Goal: Task Accomplishment & Management: Manage account settings

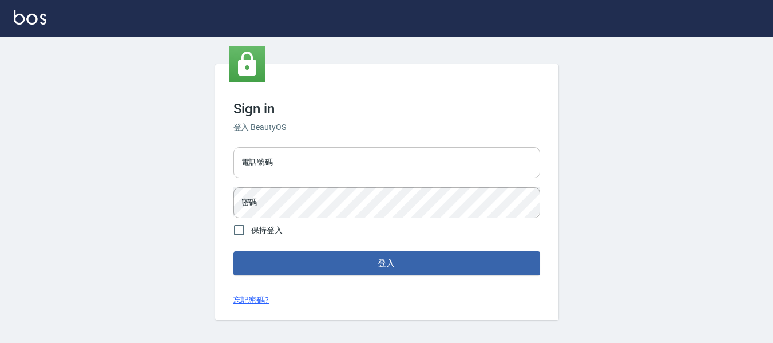
click at [408, 163] on input "電話號碼" at bounding box center [386, 162] width 307 height 31
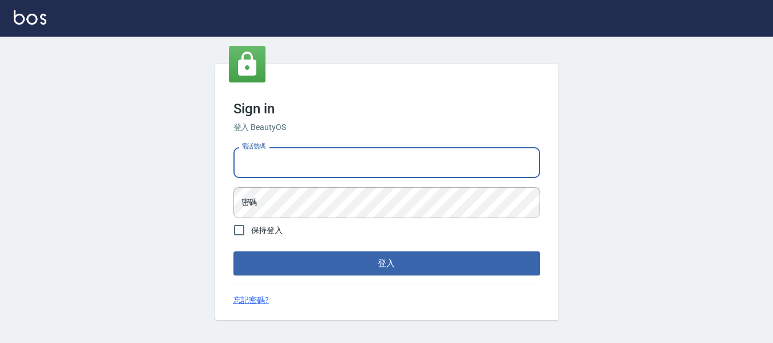
type input "0932348952"
drag, startPoint x: 312, startPoint y: 164, endPoint x: 209, endPoint y: 150, distance: 103.2
click at [211, 150] on div "Sign in 登入 BeautyOS 電話號碼 0932348952 電話號碼 密碼 密碼 保持登入 登入 忘記密碼?" at bounding box center [386, 192] width 773 height 311
click at [270, 160] on input "電話號碼" at bounding box center [386, 162] width 307 height 31
type input "82951313"
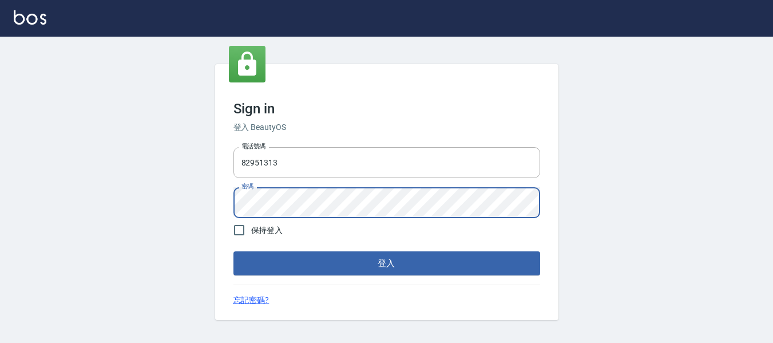
click at [233, 251] on button "登入" at bounding box center [386, 263] width 307 height 24
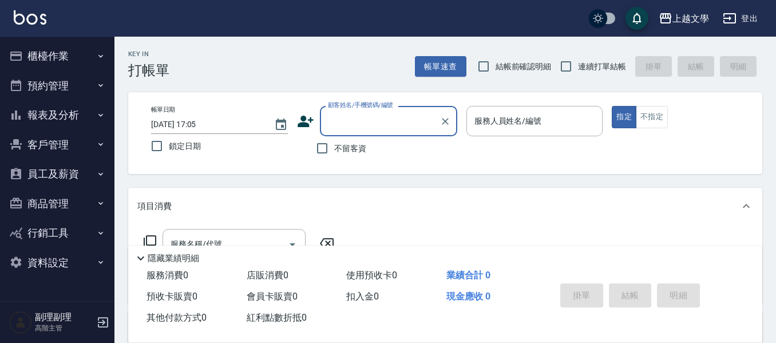
click at [35, 50] on button "櫃檯作業" at bounding box center [57, 56] width 105 height 30
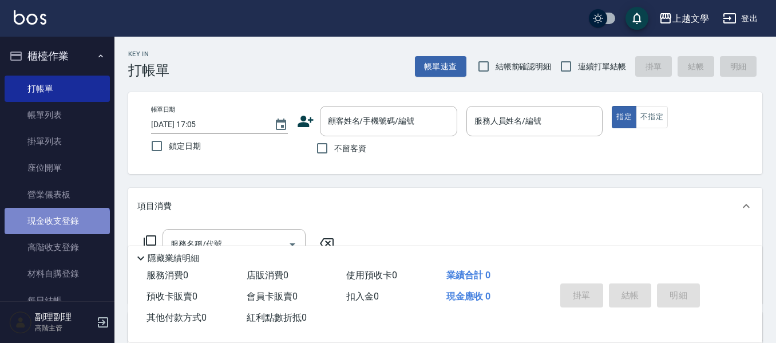
click at [56, 231] on link "現金收支登錄" at bounding box center [57, 221] width 105 height 26
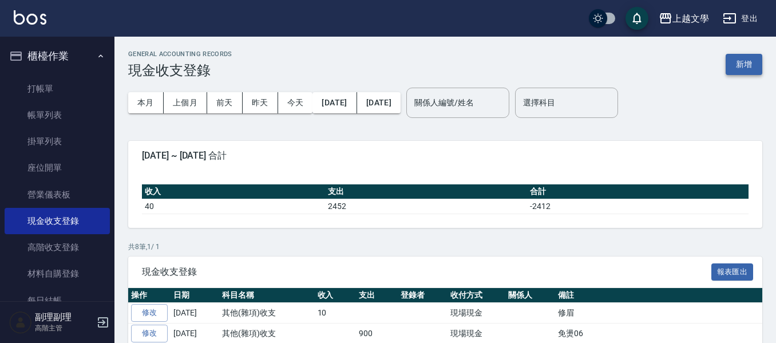
click at [732, 63] on button "新增" at bounding box center [743, 64] width 37 height 21
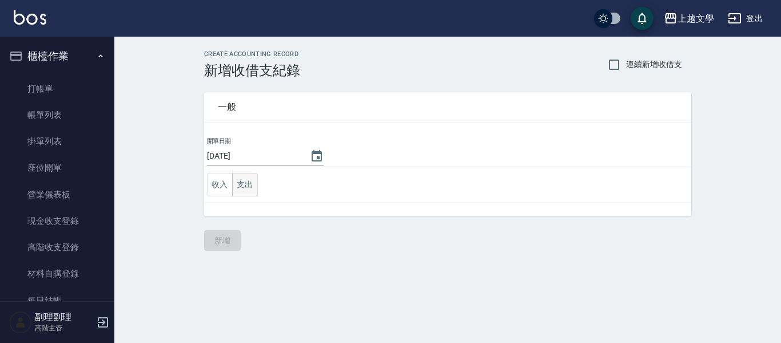
click at [248, 184] on button "支出" at bounding box center [245, 184] width 26 height 23
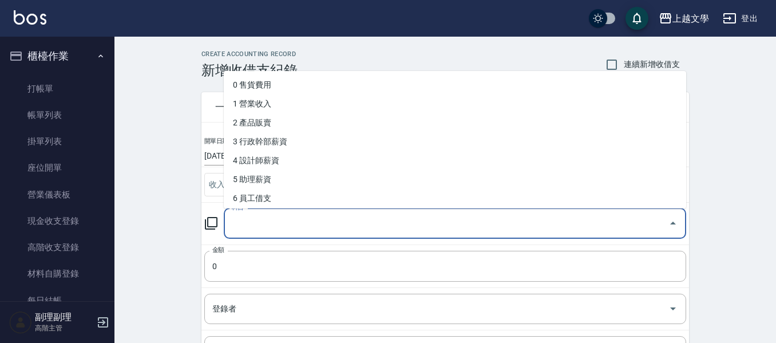
click at [281, 225] on input "科目" at bounding box center [446, 223] width 435 height 20
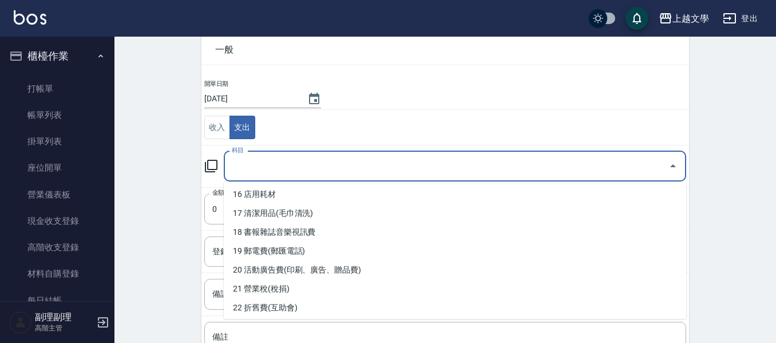
scroll to position [246, 0]
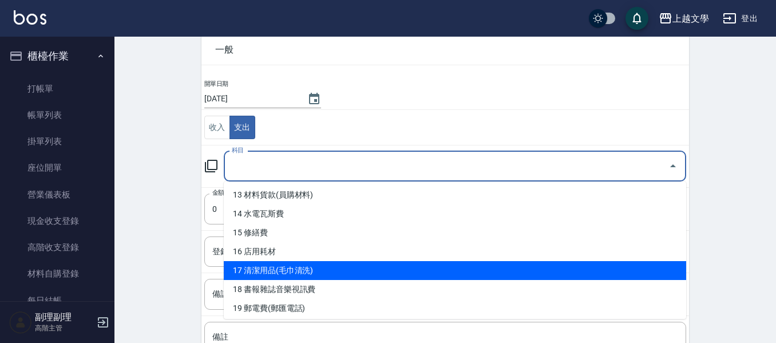
click at [300, 268] on li "17 清潔用品(毛巾清洗)" at bounding box center [455, 270] width 462 height 19
type input "17 清潔用品(毛巾清洗)"
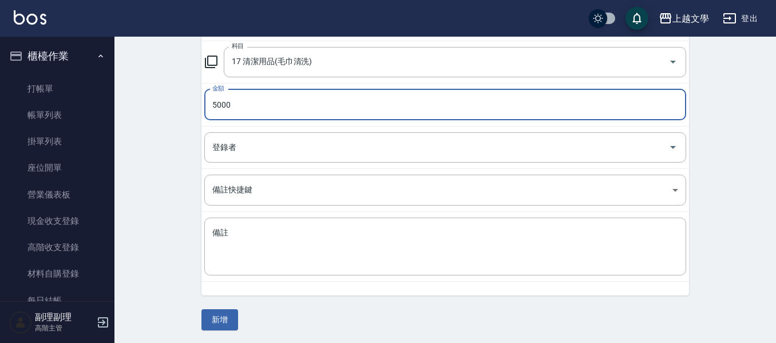
scroll to position [162, 0]
type input "5000"
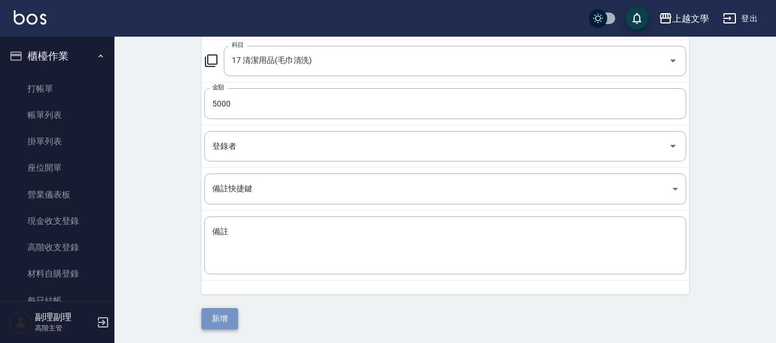
click at [225, 323] on button "新增" at bounding box center [219, 318] width 37 height 21
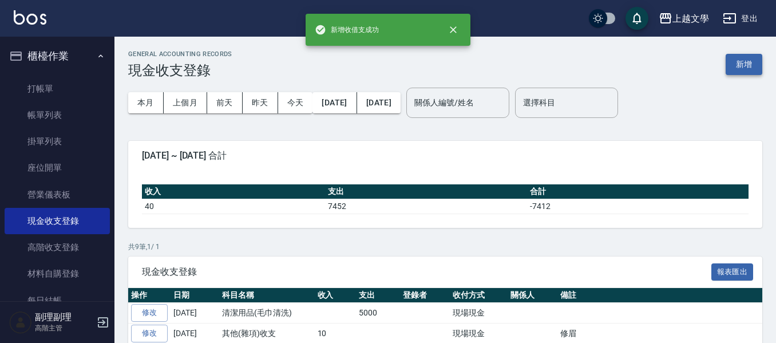
click at [737, 66] on button "新增" at bounding box center [743, 64] width 37 height 21
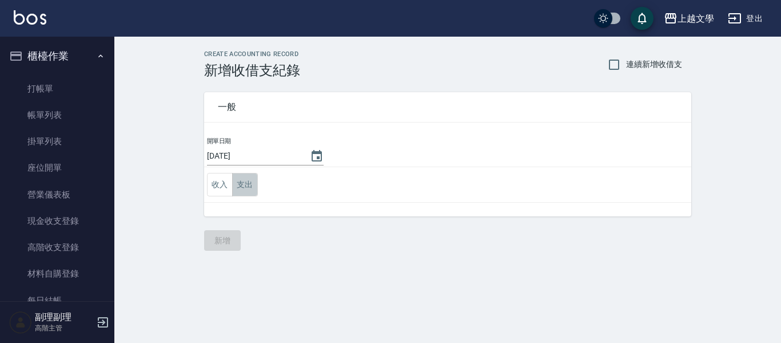
click at [254, 185] on button "支出" at bounding box center [245, 184] width 26 height 23
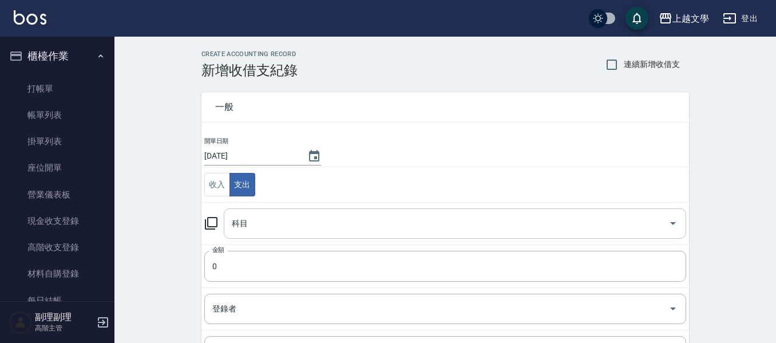
click at [270, 219] on input "科目" at bounding box center [446, 223] width 435 height 20
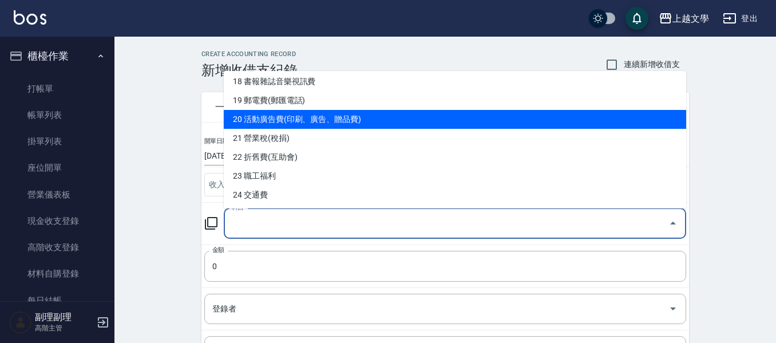
scroll to position [400, 0]
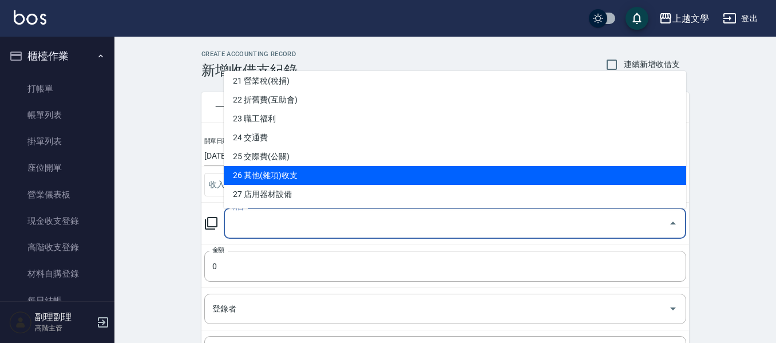
click at [299, 171] on li "26 其他(雜項)收支" at bounding box center [455, 175] width 462 height 19
type input "26 其他(雜項)收支"
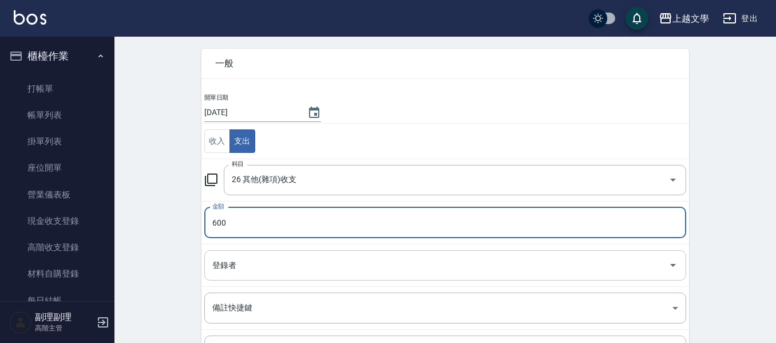
type input "600"
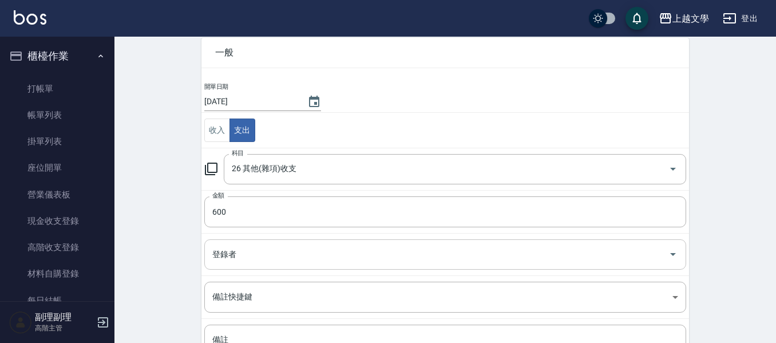
scroll to position [162, 0]
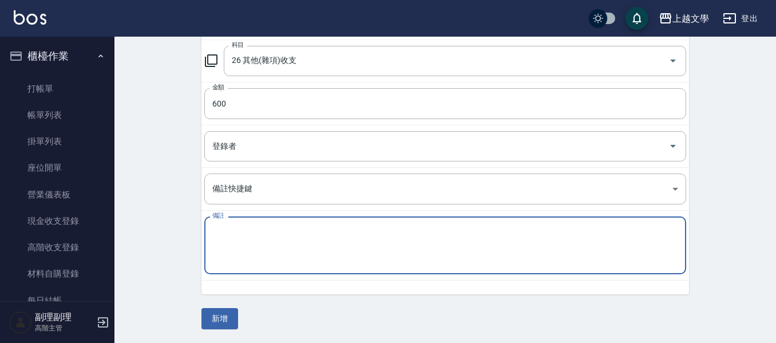
click at [263, 245] on textarea "備註" at bounding box center [445, 245] width 466 height 39
type textarea "電扇"
click at [222, 320] on button "新增" at bounding box center [219, 318] width 37 height 21
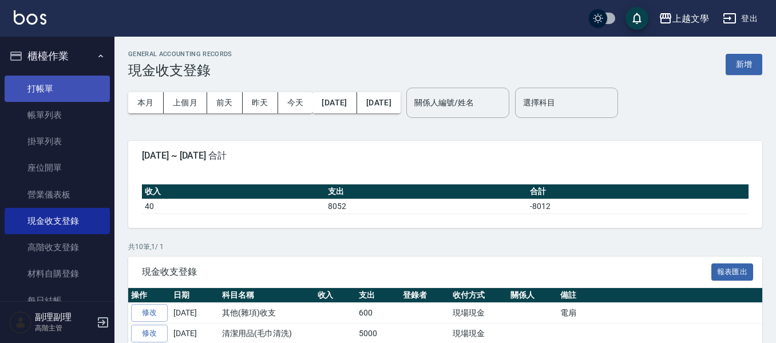
drag, startPoint x: 80, startPoint y: 90, endPoint x: 84, endPoint y: 94, distance: 6.1
click at [80, 90] on link "打帳單" at bounding box center [57, 89] width 105 height 26
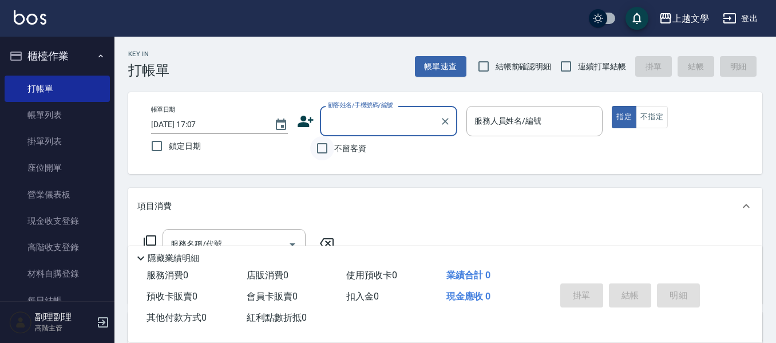
click at [323, 152] on input "不留客資" at bounding box center [322, 148] width 24 height 24
checkbox input "true"
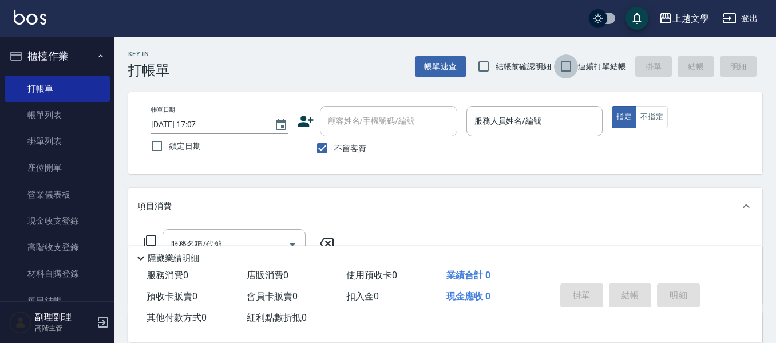
click at [564, 65] on input "連續打單結帳" at bounding box center [566, 66] width 24 height 24
checkbox input "true"
click at [530, 125] on input "服務人員姓名/編號" at bounding box center [534, 121] width 126 height 20
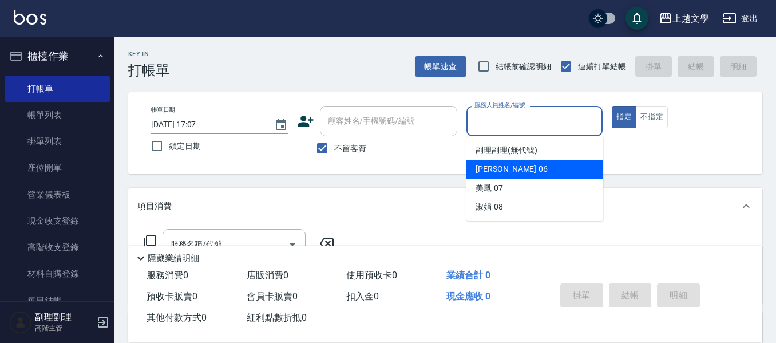
click at [507, 174] on div "佳珍 -06" at bounding box center [534, 169] width 137 height 19
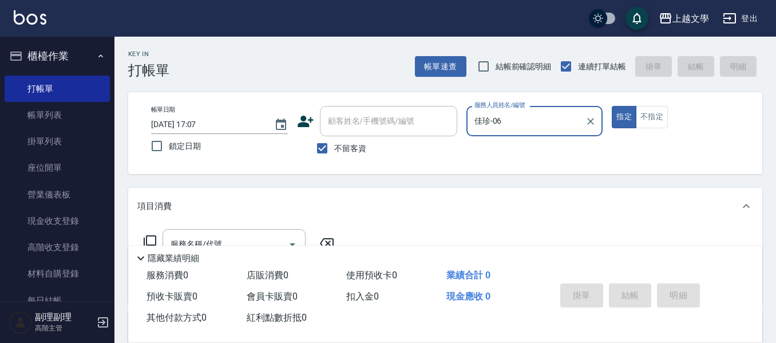
type input "佳珍-06"
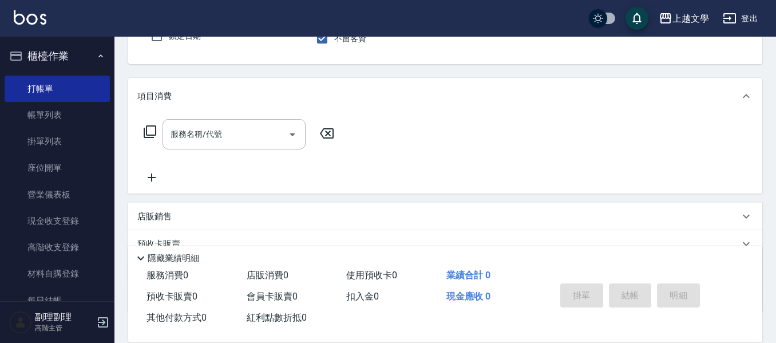
scroll to position [114, 0]
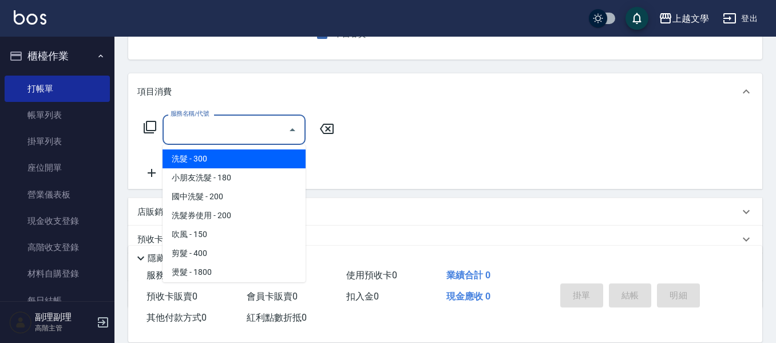
click at [236, 135] on input "服務名稱/代號" at bounding box center [226, 130] width 116 height 20
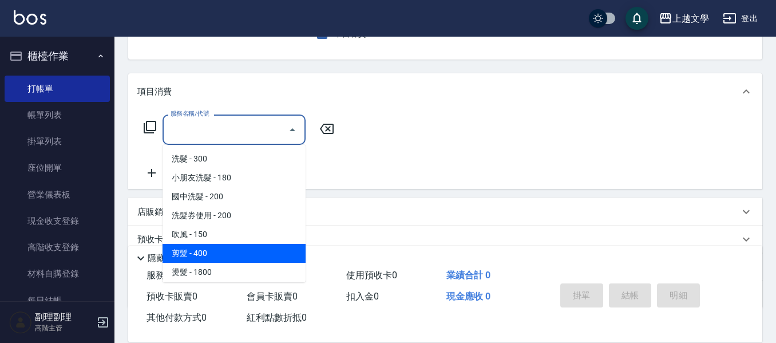
drag, startPoint x: 219, startPoint y: 248, endPoint x: 383, endPoint y: 275, distance: 167.0
click at [219, 248] on span "剪髮 - 400" at bounding box center [233, 253] width 143 height 19
type input "剪髮(200)"
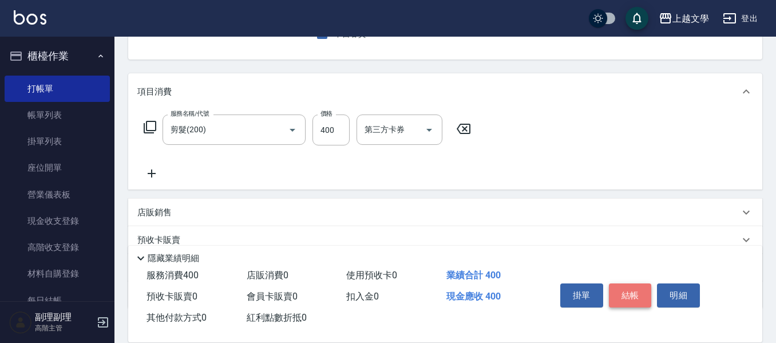
click at [619, 293] on button "結帳" at bounding box center [630, 295] width 43 height 24
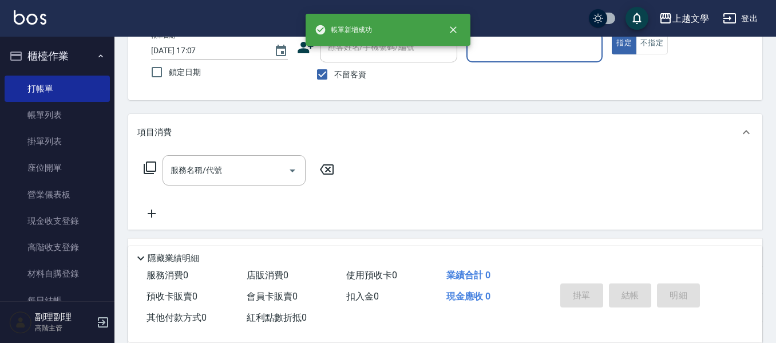
scroll to position [54, 0]
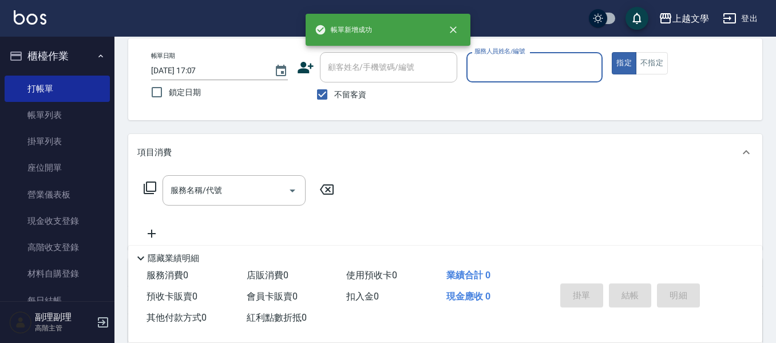
click at [534, 73] on input "服務人員姓名/編號" at bounding box center [534, 67] width 126 height 20
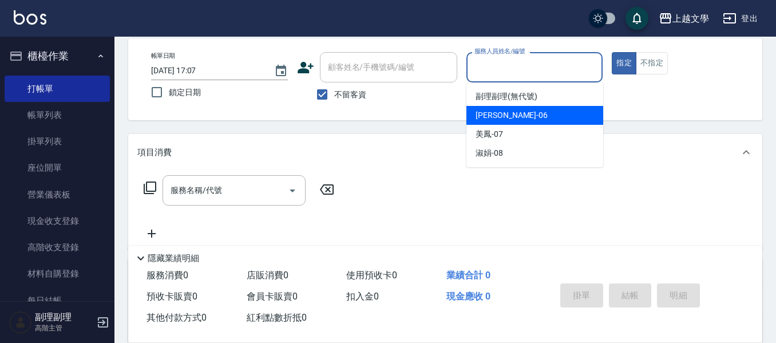
click at [518, 120] on div "佳珍 -06" at bounding box center [534, 115] width 137 height 19
type input "佳珍-06"
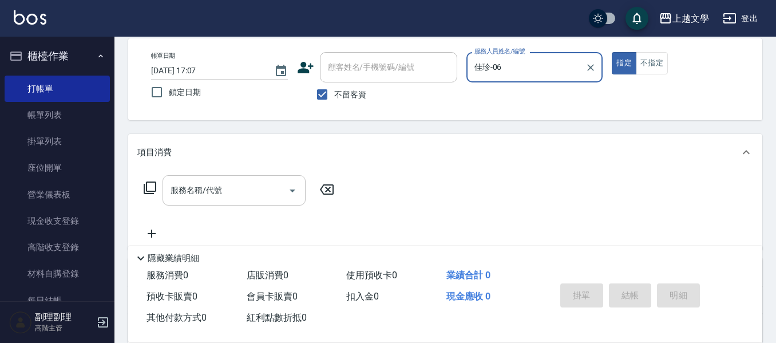
click at [235, 191] on input "服務名稱/代號" at bounding box center [226, 190] width 116 height 20
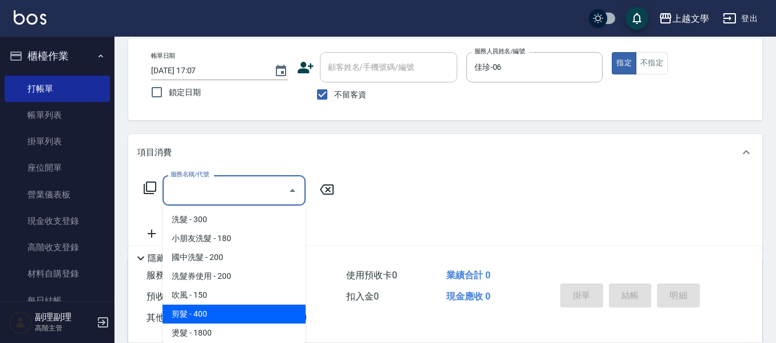
click at [217, 311] on span "剪髮 - 400" at bounding box center [233, 313] width 143 height 19
type input "剪髮(200)"
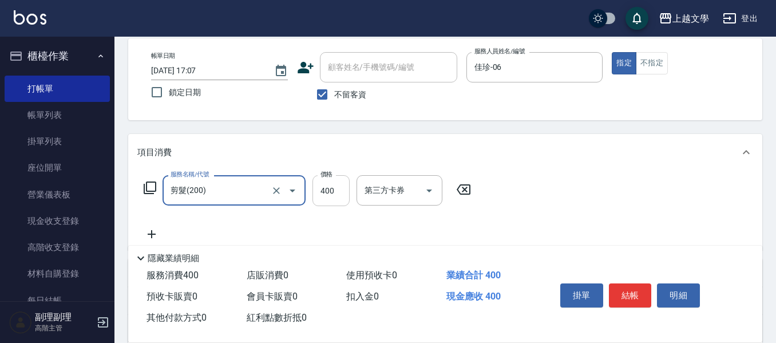
click at [325, 185] on input "400" at bounding box center [330, 190] width 37 height 31
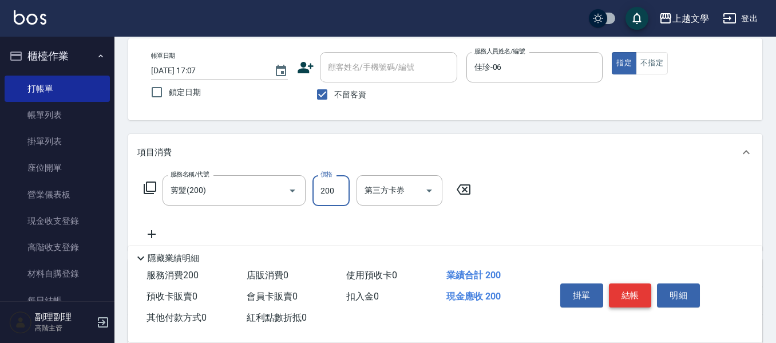
type input "200"
click at [630, 294] on button "結帳" at bounding box center [630, 295] width 43 height 24
type input "2025/09/19 17:08"
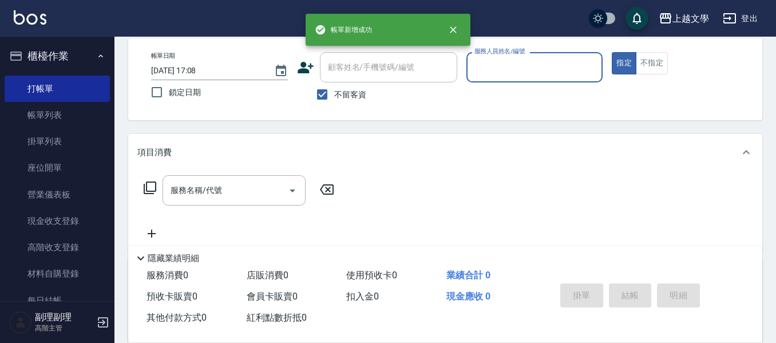
click at [565, 69] on input "服務人員姓名/編號" at bounding box center [534, 67] width 126 height 20
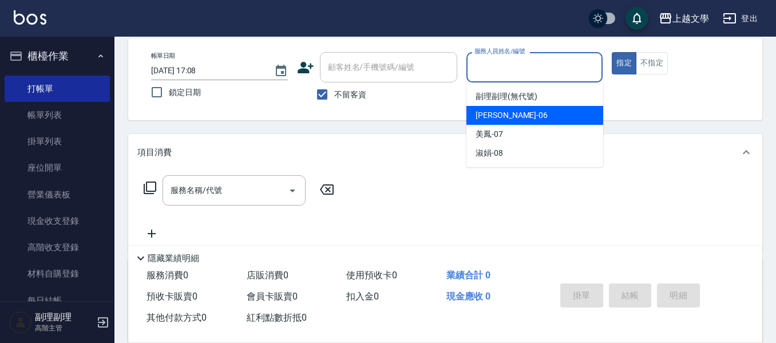
drag, startPoint x: 536, startPoint y: 112, endPoint x: 424, endPoint y: 154, distance: 119.8
click at [534, 113] on div "佳珍 -06" at bounding box center [534, 115] width 137 height 19
type input "佳珍-06"
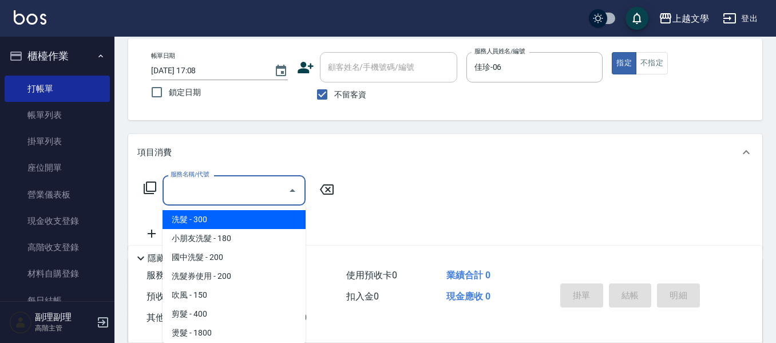
click at [258, 188] on input "服務名稱/代號" at bounding box center [226, 190] width 116 height 20
click at [233, 219] on span "洗髮 - 300" at bounding box center [233, 219] width 143 height 19
type input "洗髮(100)"
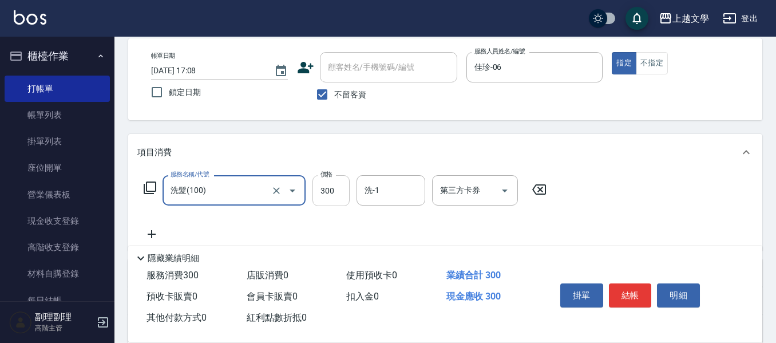
click at [320, 186] on input "300" at bounding box center [330, 190] width 37 height 31
type input "200"
click at [376, 189] on input "洗-1" at bounding box center [391, 190] width 58 height 20
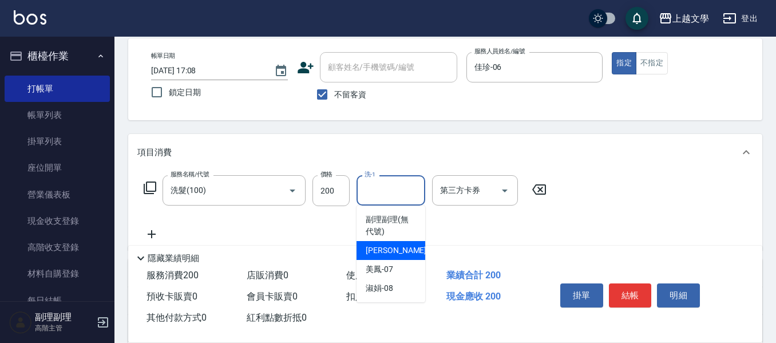
drag, startPoint x: 385, startPoint y: 256, endPoint x: 306, endPoint y: 244, distance: 79.8
click at [378, 256] on span "佳珍 -06" at bounding box center [402, 250] width 72 height 12
type input "佳珍-06"
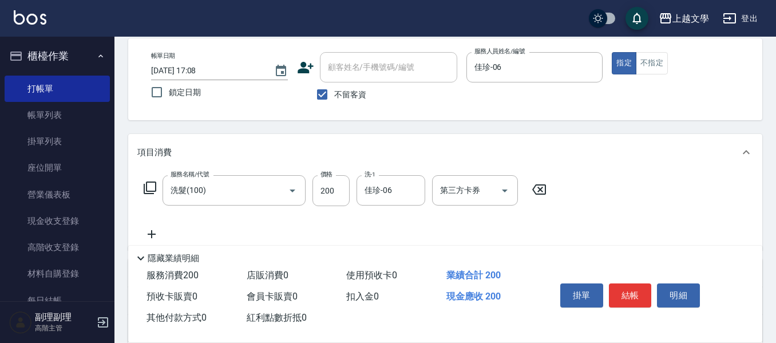
click at [152, 230] on icon at bounding box center [151, 234] width 29 height 14
click at [182, 223] on label "服務名稱/代號" at bounding box center [189, 219] width 38 height 9
click at [182, 225] on input "服務名稱/代號" at bounding box center [226, 235] width 116 height 20
click at [185, 225] on input "服務名稱/代號" at bounding box center [226, 235] width 116 height 20
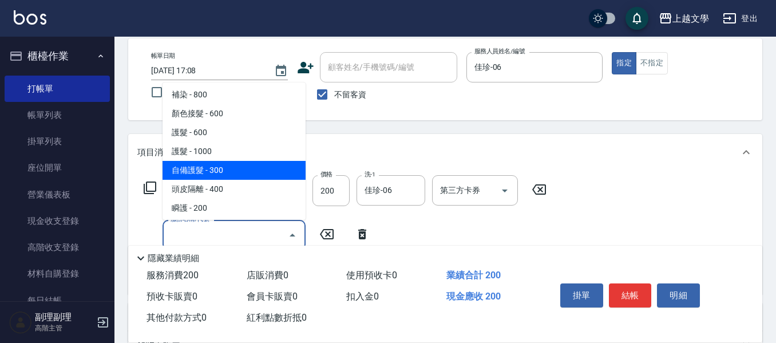
scroll to position [229, 0]
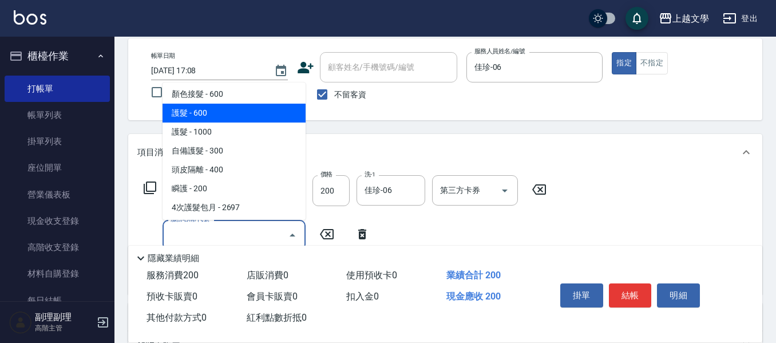
click at [206, 116] on span "護髮 - 600" at bounding box center [233, 113] width 143 height 19
type input "護髮(500)"
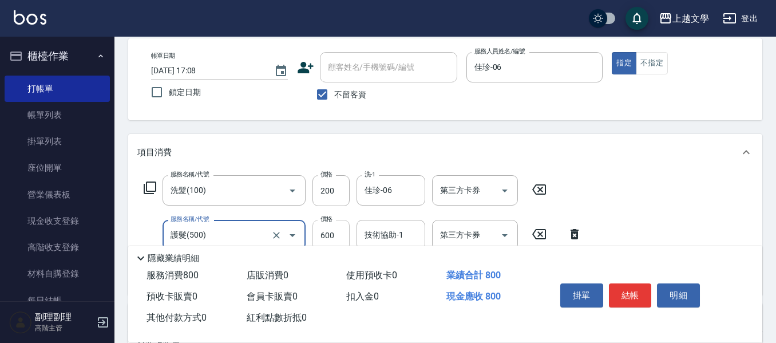
click at [333, 235] on input "600" at bounding box center [330, 235] width 37 height 31
type input "899"
click at [368, 231] on input "技術協助-1" at bounding box center [391, 235] width 58 height 20
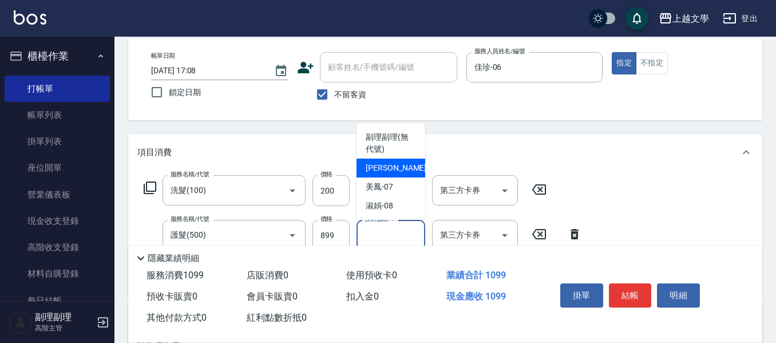
click at [399, 168] on div "佳珍 -06" at bounding box center [390, 167] width 69 height 19
type input "佳珍-06"
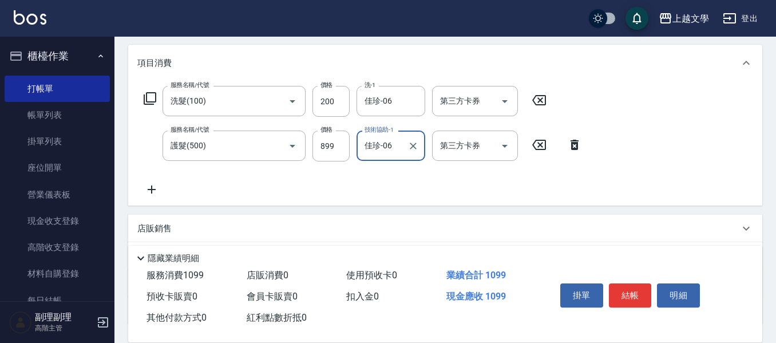
scroll to position [168, 0]
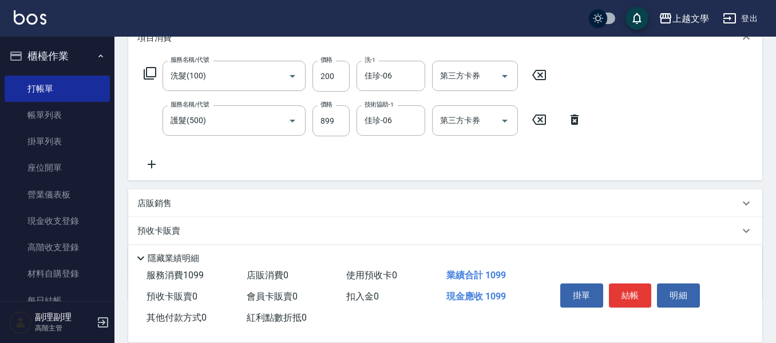
click at [151, 166] on icon at bounding box center [151, 164] width 29 height 14
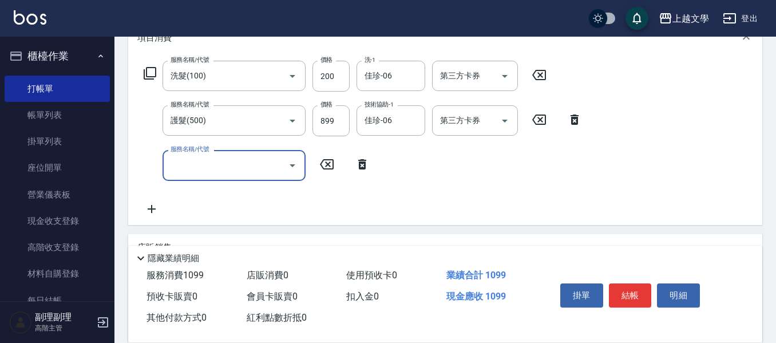
click at [191, 172] on input "服務名稱/代號" at bounding box center [226, 165] width 116 height 20
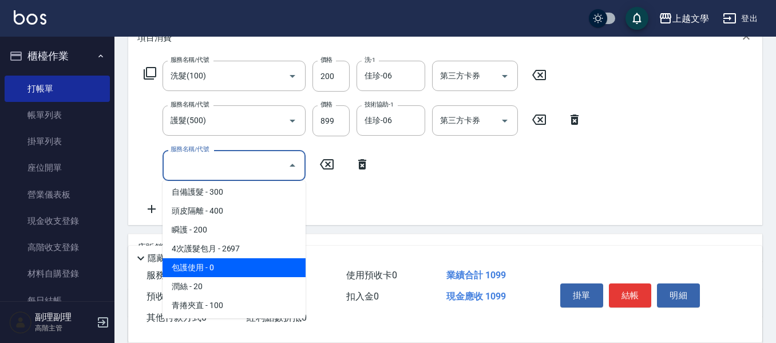
scroll to position [343, 0]
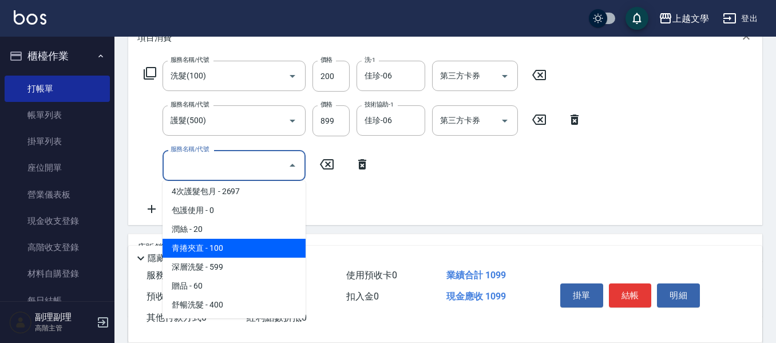
click at [225, 253] on span "青捲夾直 - 100" at bounding box center [233, 248] width 143 height 19
type input "青捲夾直(602)"
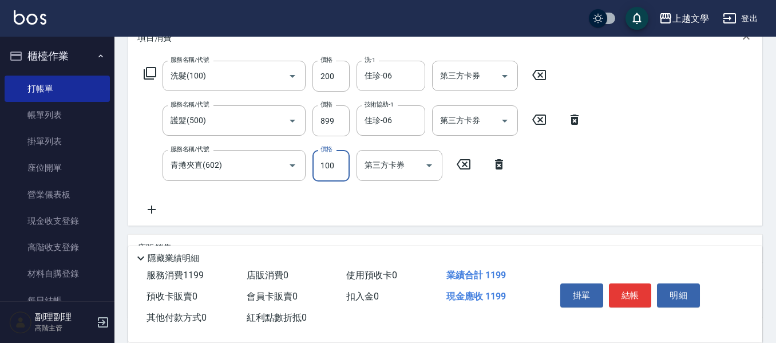
click at [325, 172] on input "100" at bounding box center [330, 165] width 37 height 31
type input "80"
click at [623, 293] on button "結帳" at bounding box center [630, 295] width 43 height 24
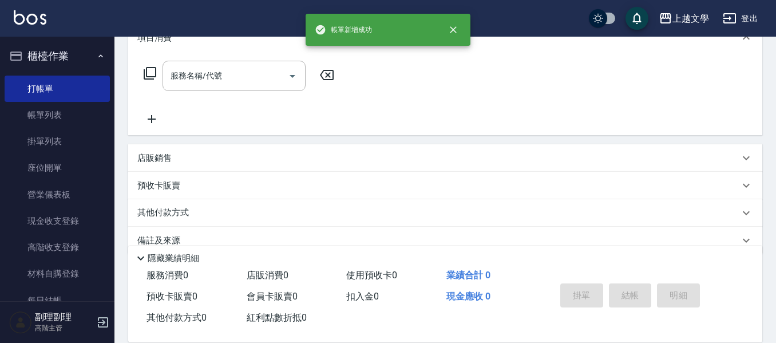
scroll to position [0, 0]
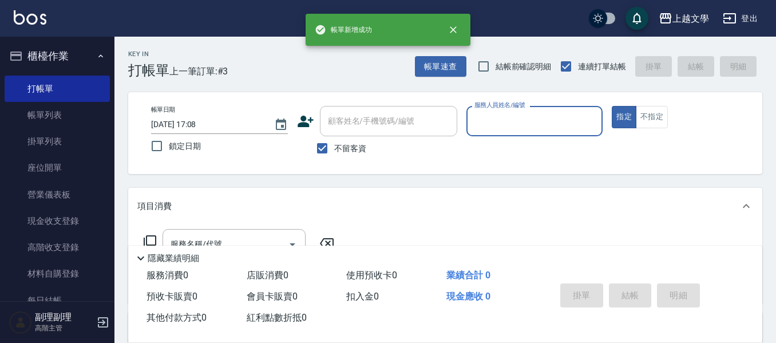
click at [509, 126] on input "服務人員姓名/編號" at bounding box center [534, 121] width 126 height 20
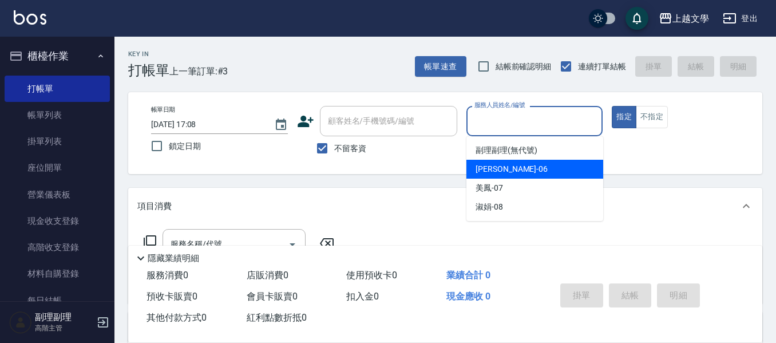
click at [494, 166] on span "佳珍 -06" at bounding box center [511, 169] width 72 height 12
type input "佳珍-06"
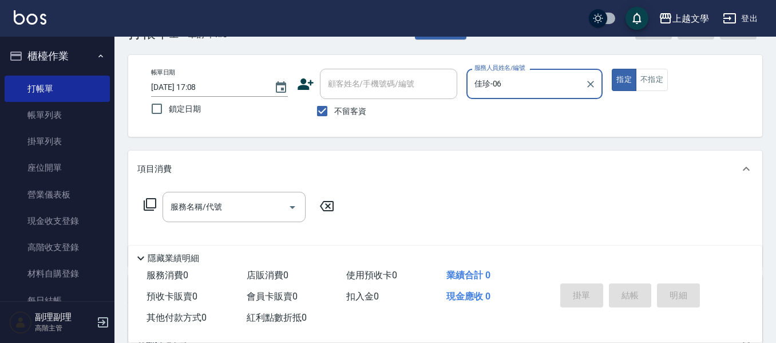
scroll to position [57, 0]
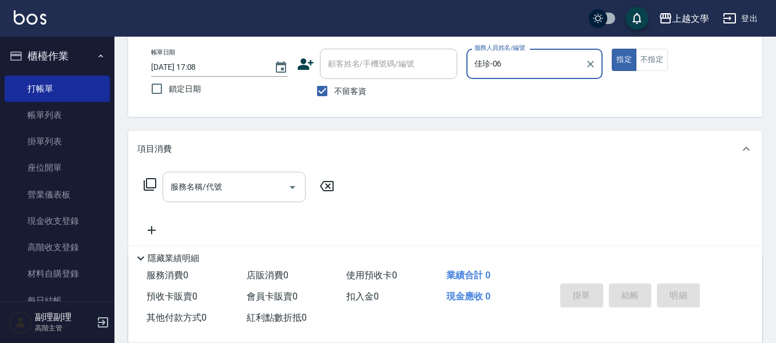
click at [206, 190] on input "服務名稱/代號" at bounding box center [226, 187] width 116 height 20
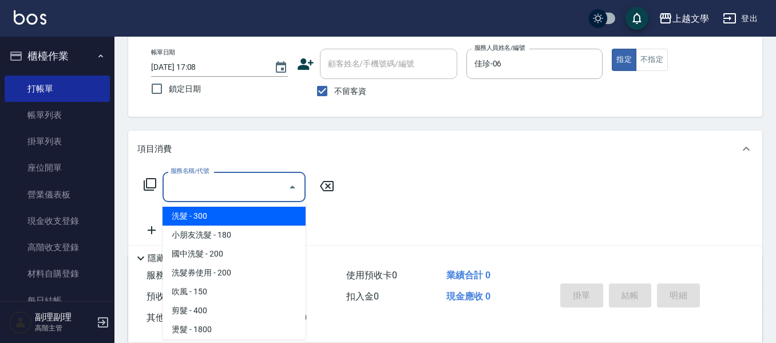
scroll to position [189, 0]
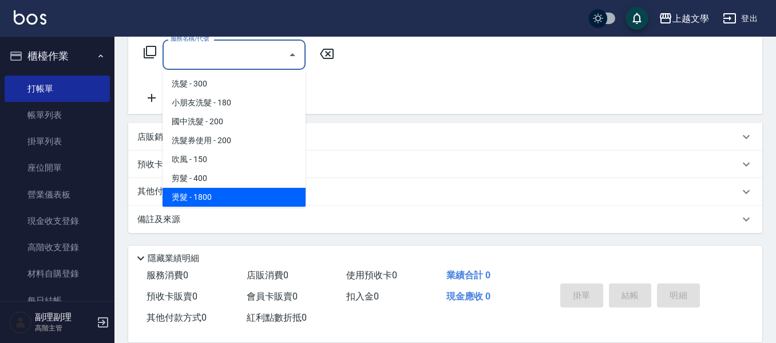
click at [233, 198] on span "燙髮 - 1800" at bounding box center [233, 197] width 143 height 19
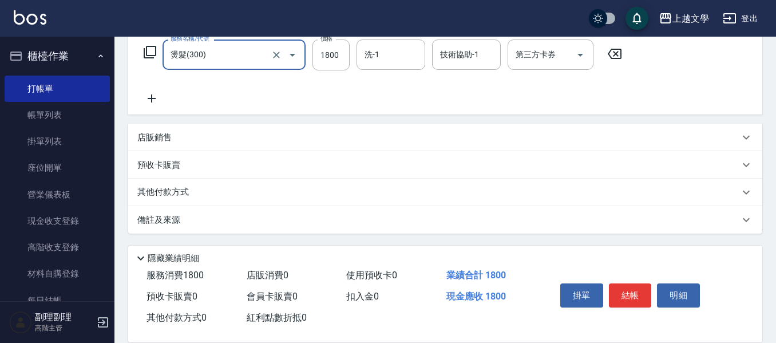
click at [243, 61] on input "燙髮(300)" at bounding box center [218, 55] width 101 height 20
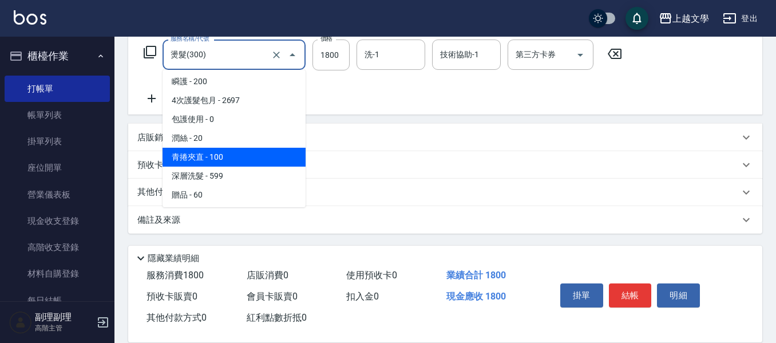
scroll to position [343, 0]
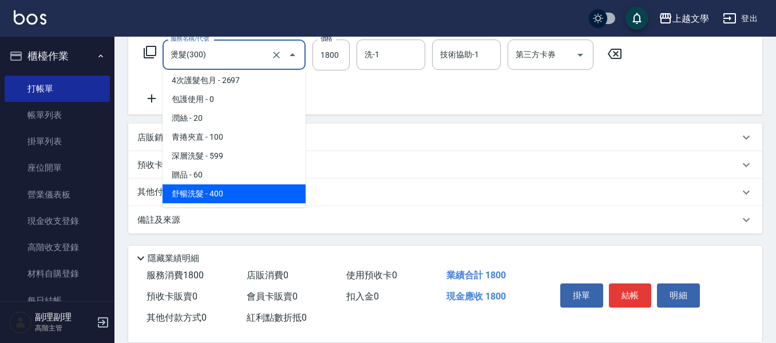
click at [223, 193] on span "舒暢洗髮 - 400" at bounding box center [233, 193] width 143 height 19
type input "舒暢洗髮(10333)"
type input "400"
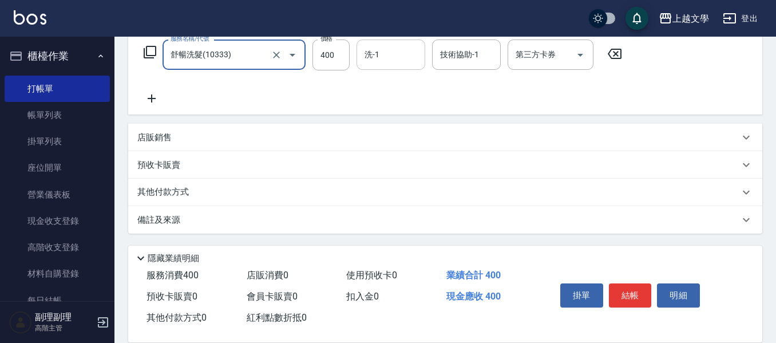
drag, startPoint x: 379, startPoint y: 46, endPoint x: 380, endPoint y: 62, distance: 16.6
click at [379, 50] on input "洗-1" at bounding box center [391, 55] width 58 height 20
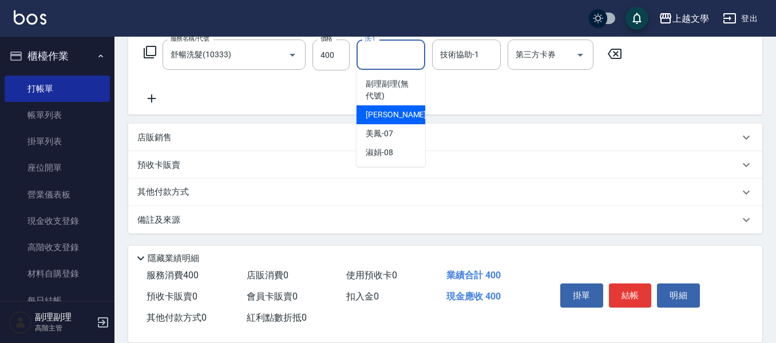
drag, startPoint x: 384, startPoint y: 117, endPoint x: 418, endPoint y: 117, distance: 33.2
click at [391, 117] on span "佳珍 -06" at bounding box center [402, 115] width 72 height 12
type input "佳珍-06"
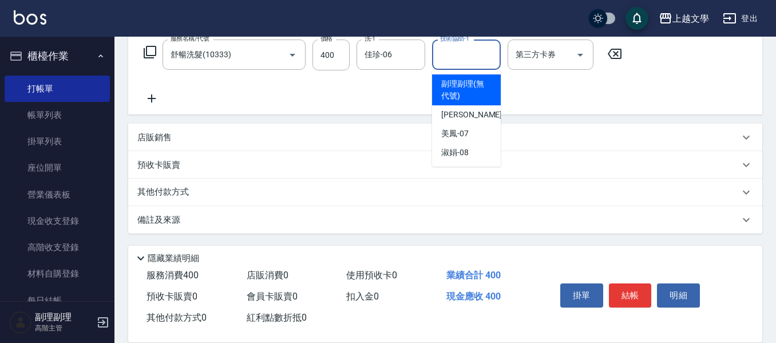
drag, startPoint x: 465, startPoint y: 59, endPoint x: 475, endPoint y: 101, distance: 43.0
click at [465, 60] on input "技術協助-1" at bounding box center [466, 55] width 58 height 20
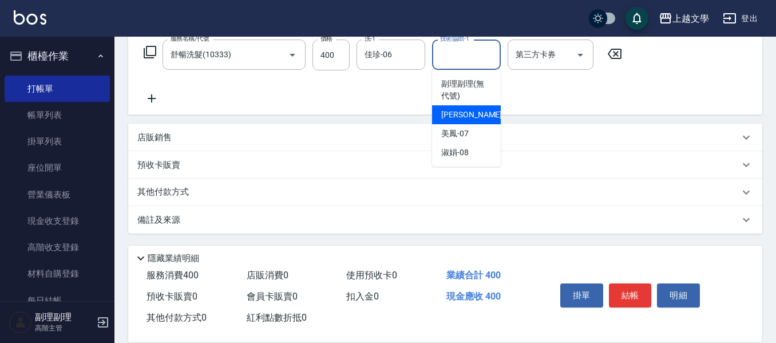
drag, startPoint x: 473, startPoint y: 120, endPoint x: 534, endPoint y: 159, distance: 72.8
click at [474, 120] on div "佳珍 -06" at bounding box center [466, 114] width 69 height 19
type input "佳珍-06"
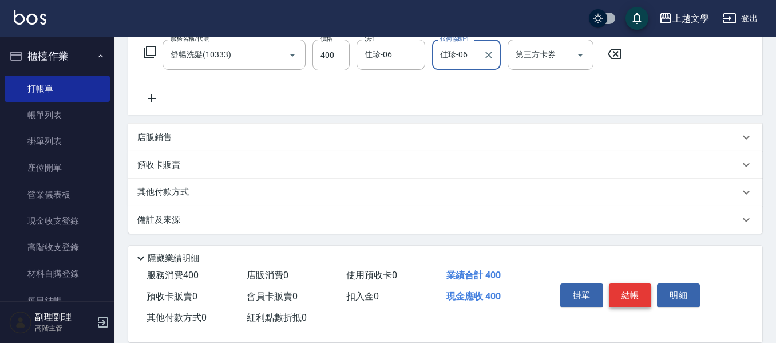
click at [633, 295] on button "結帳" at bounding box center [630, 295] width 43 height 24
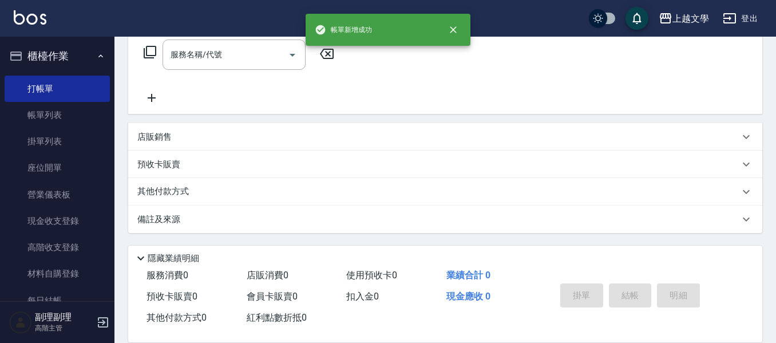
scroll to position [0, 0]
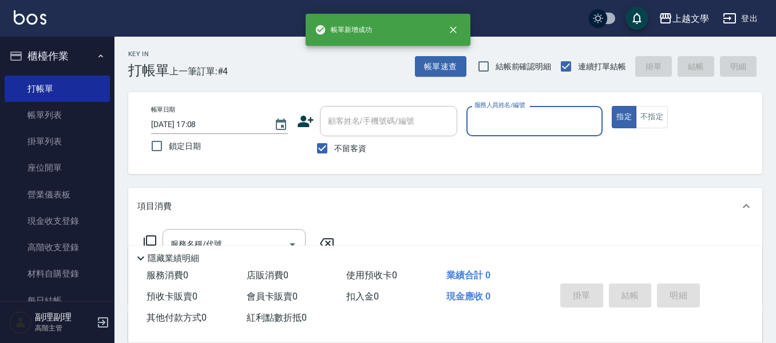
click at [509, 125] on input "服務人員姓名/編號" at bounding box center [534, 121] width 126 height 20
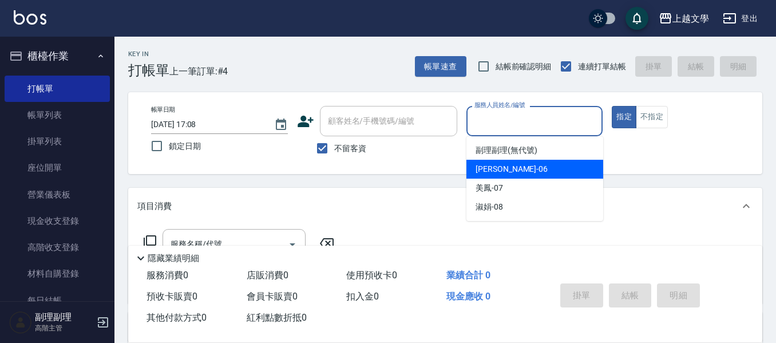
click at [499, 168] on span "佳珍 -06" at bounding box center [511, 169] width 72 height 12
type input "佳珍-06"
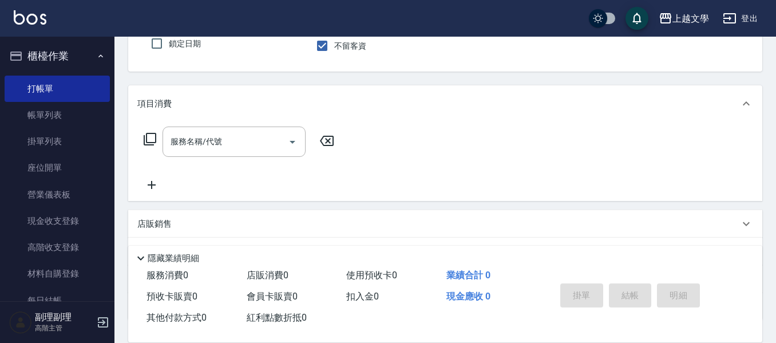
scroll to position [114, 0]
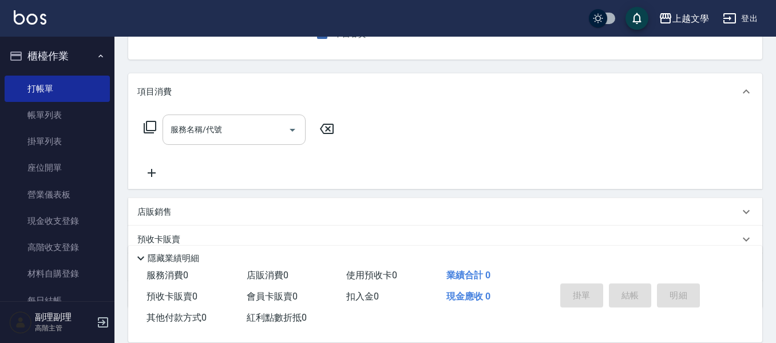
drag, startPoint x: 235, startPoint y: 135, endPoint x: 235, endPoint y: 144, distance: 9.2
click at [235, 134] on input "服務名稱/代號" at bounding box center [226, 130] width 116 height 20
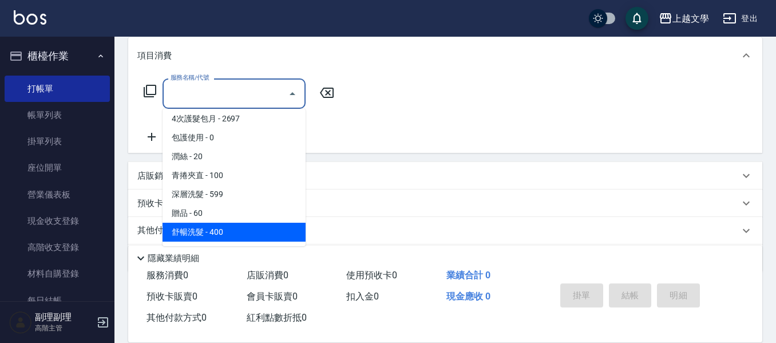
scroll to position [189, 0]
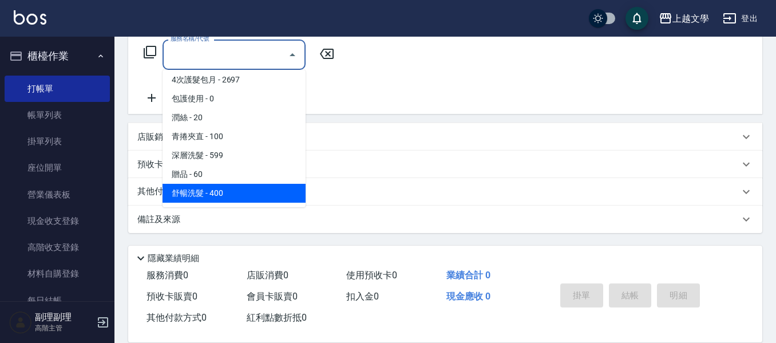
drag, startPoint x: 229, startPoint y: 192, endPoint x: 247, endPoint y: 193, distance: 17.2
click at [231, 192] on span "舒暢洗髮 - 400" at bounding box center [233, 193] width 143 height 19
type input "舒暢洗髮(10333)"
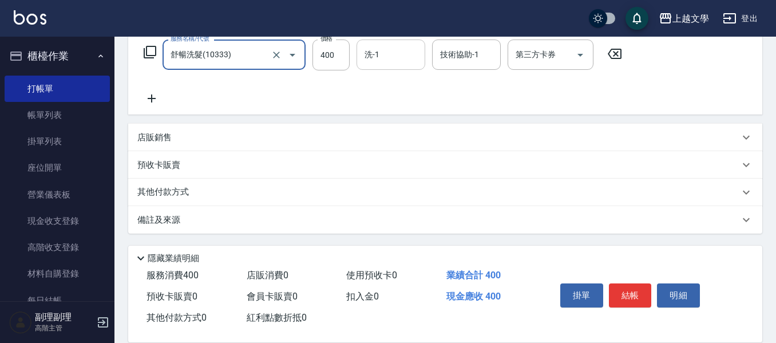
click at [383, 54] on input "洗-1" at bounding box center [391, 55] width 58 height 20
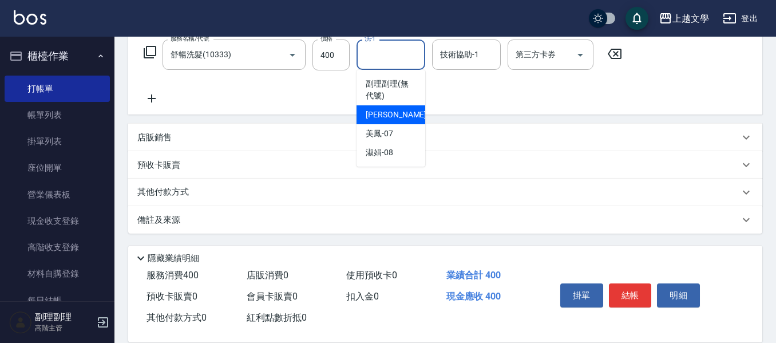
click at [396, 114] on div "佳珍 -06" at bounding box center [390, 114] width 69 height 19
type input "佳珍-06"
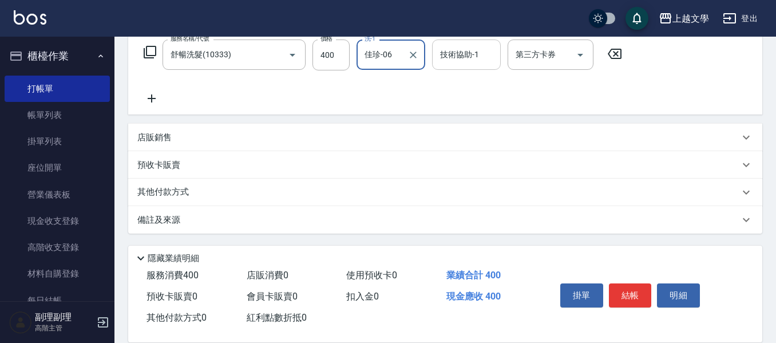
click at [455, 66] on div "技術協助-1" at bounding box center [466, 54] width 69 height 30
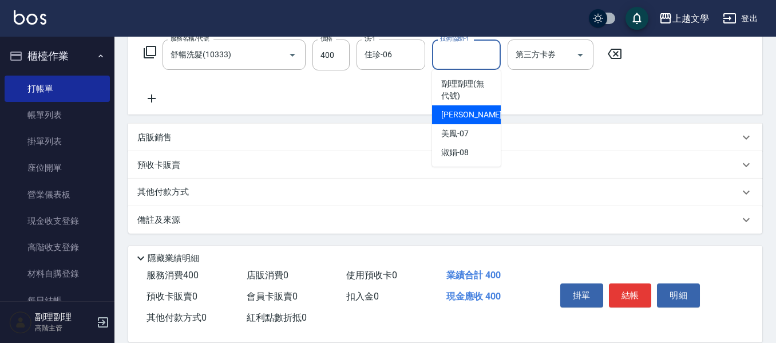
click at [459, 112] on span "佳珍 -06" at bounding box center [477, 115] width 72 height 12
type input "佳珍-06"
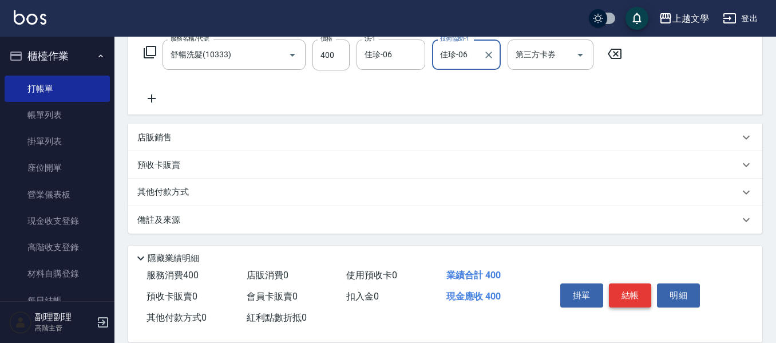
click at [633, 293] on button "結帳" at bounding box center [630, 295] width 43 height 24
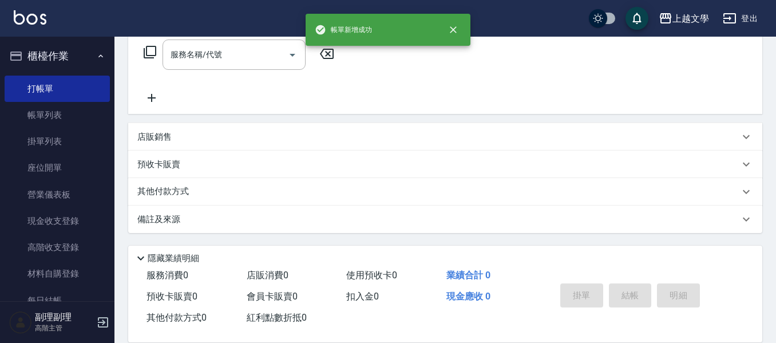
scroll to position [0, 0]
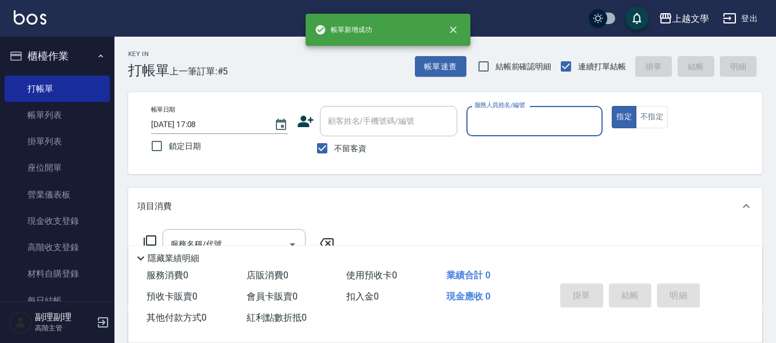
click at [507, 119] on input "服務人員姓名/編號" at bounding box center [534, 121] width 126 height 20
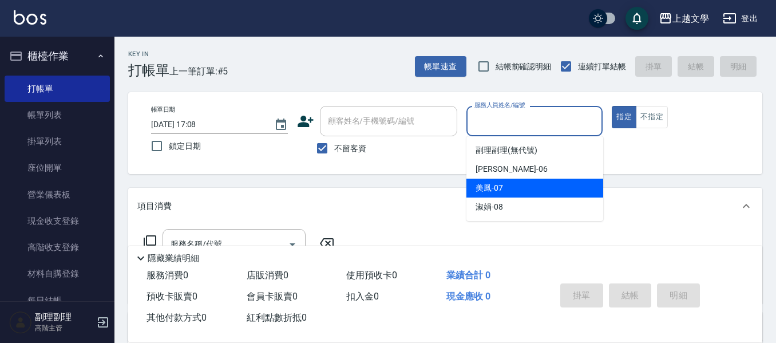
click at [502, 186] on span "美鳳 -07" at bounding box center [488, 188] width 27 height 12
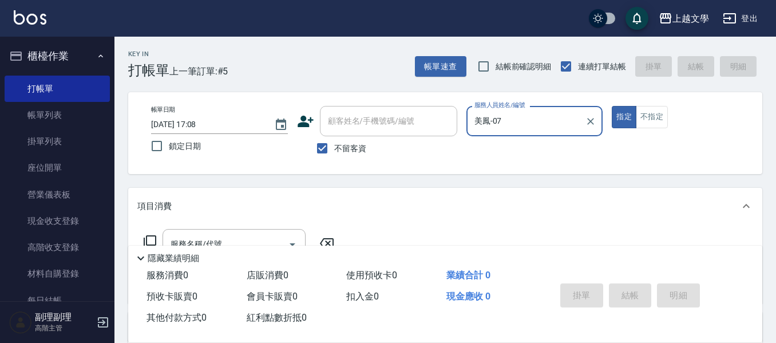
click at [514, 118] on input "美鳳-07" at bounding box center [525, 121] width 109 height 20
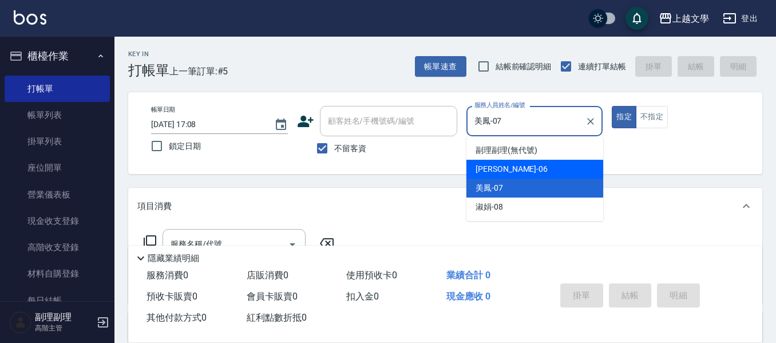
click at [510, 174] on div "佳珍 -06" at bounding box center [534, 169] width 137 height 19
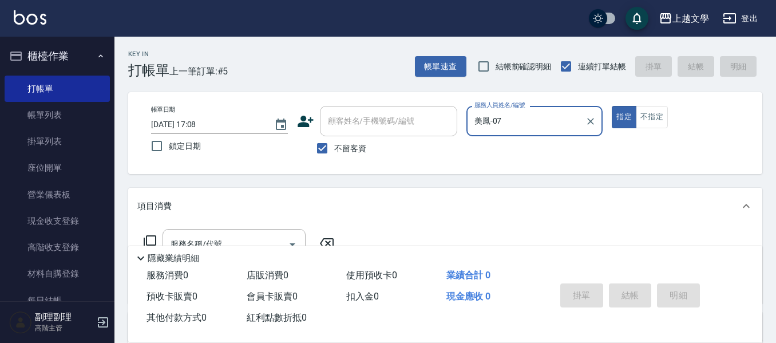
type input "佳珍-06"
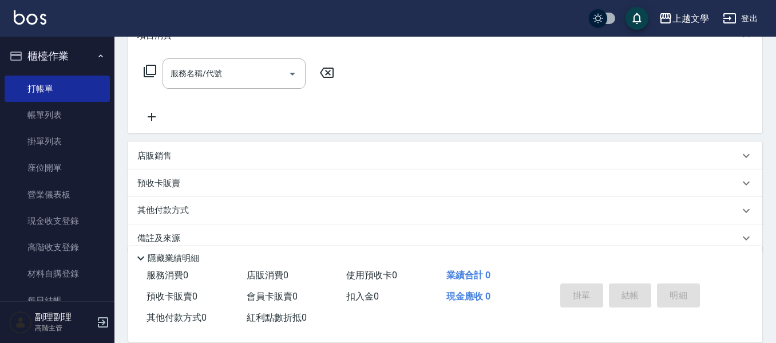
scroll to position [172, 0]
click at [168, 160] on p "店販銷售" at bounding box center [154, 155] width 34 height 12
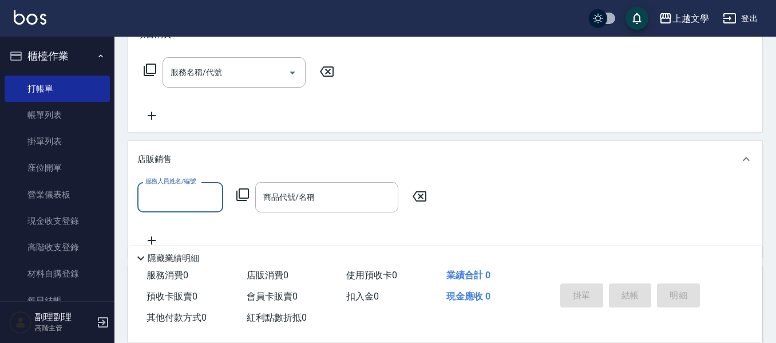
scroll to position [0, 0]
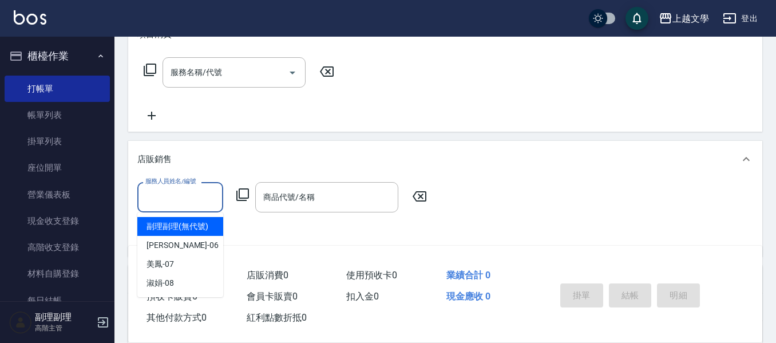
click at [181, 189] on input "服務人員姓名/編號" at bounding box center [180, 197] width 76 height 20
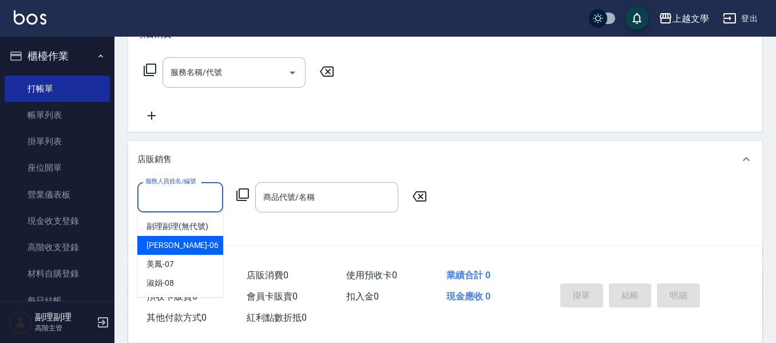
click at [178, 241] on div "佳珍 -06" at bounding box center [180, 245] width 86 height 19
type input "佳珍-06"
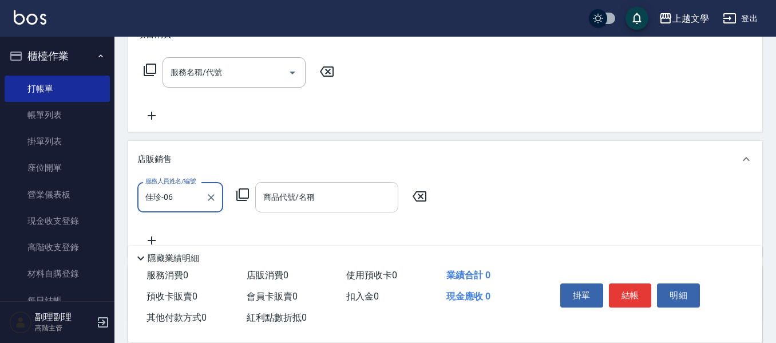
click at [303, 209] on div "商品代號/名稱" at bounding box center [326, 197] width 143 height 30
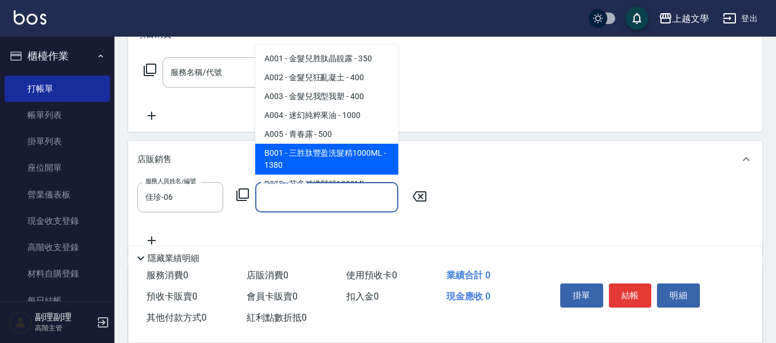
scroll to position [114, 0]
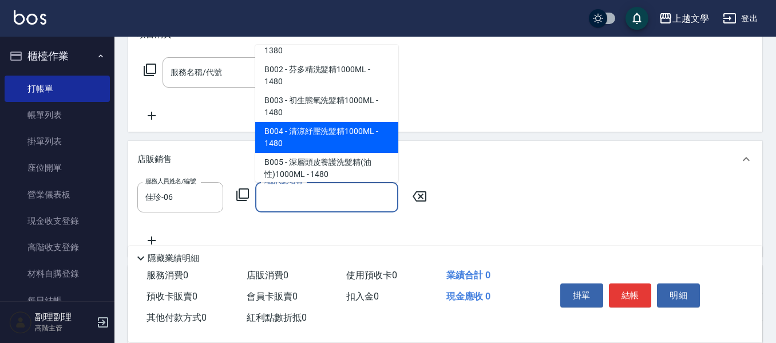
click at [355, 140] on span "B004 - 清涼紓壓洗髮精1000ML - 1480" at bounding box center [326, 137] width 143 height 31
type input "清涼紓壓洗髮精1000ML"
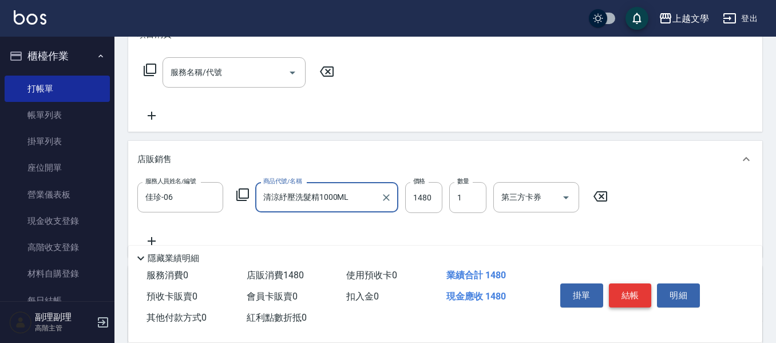
click at [641, 290] on button "結帳" at bounding box center [630, 295] width 43 height 24
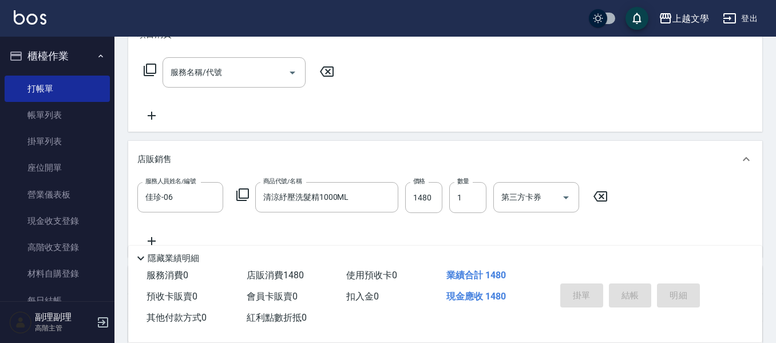
type input "2025/09/19 17:09"
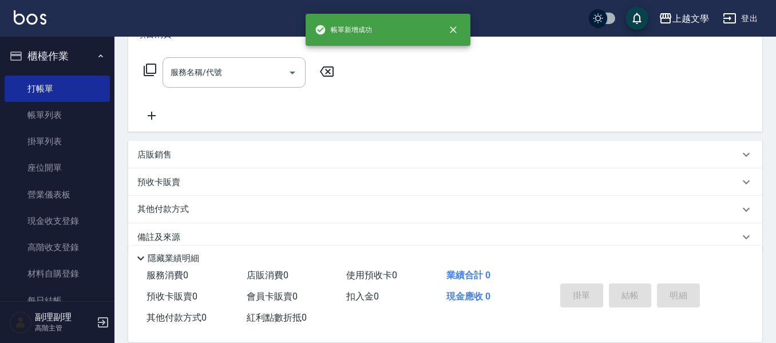
scroll to position [0, 0]
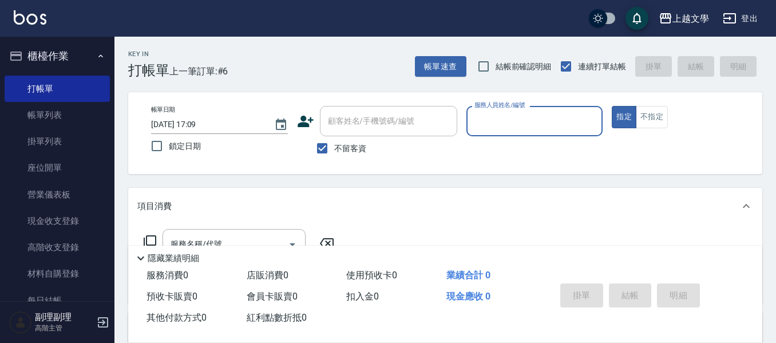
click at [501, 125] on input "服務人員姓名/編號" at bounding box center [534, 121] width 126 height 20
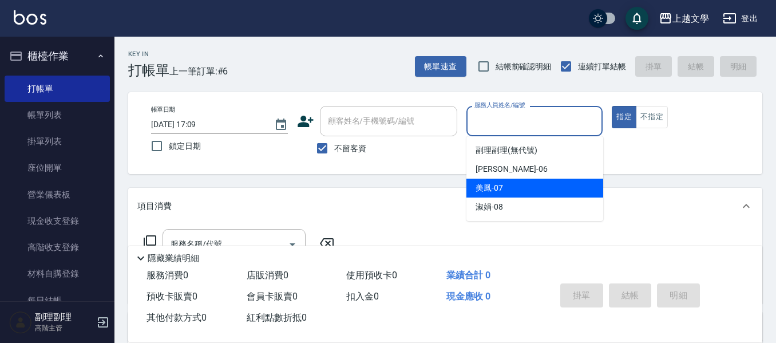
click at [494, 189] on span "美鳳 -07" at bounding box center [488, 188] width 27 height 12
type input "美鳳-07"
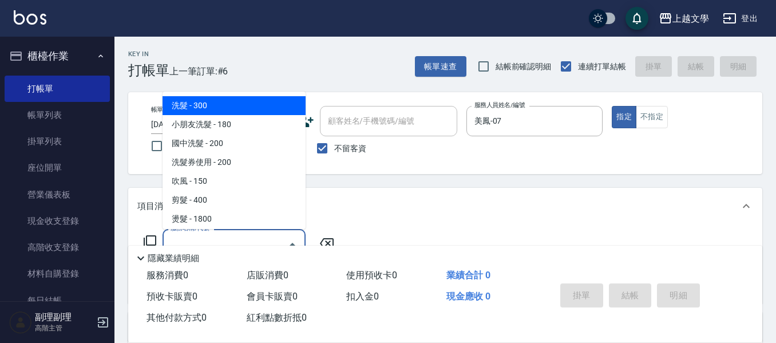
click at [260, 239] on input "服務名稱/代號" at bounding box center [226, 244] width 116 height 20
click at [258, 111] on span "洗髮 - 300" at bounding box center [233, 105] width 143 height 19
type input "洗髮(100)"
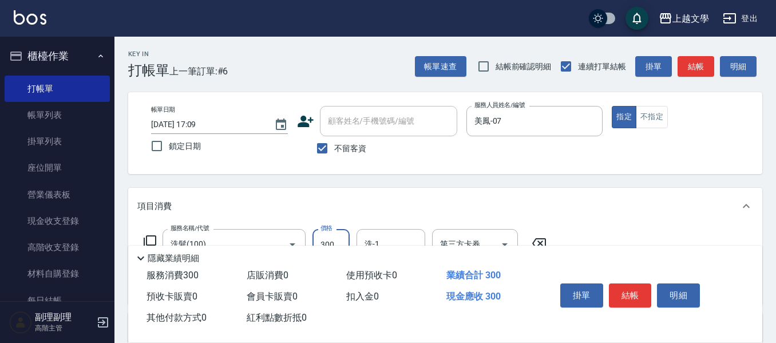
click at [346, 239] on input "300" at bounding box center [330, 244] width 37 height 31
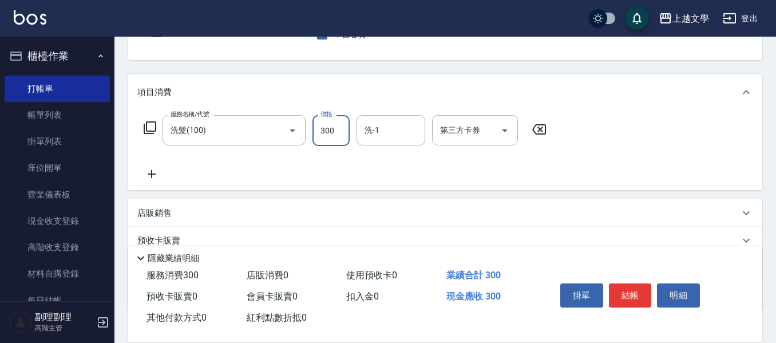
scroll to position [114, 0]
type input "270"
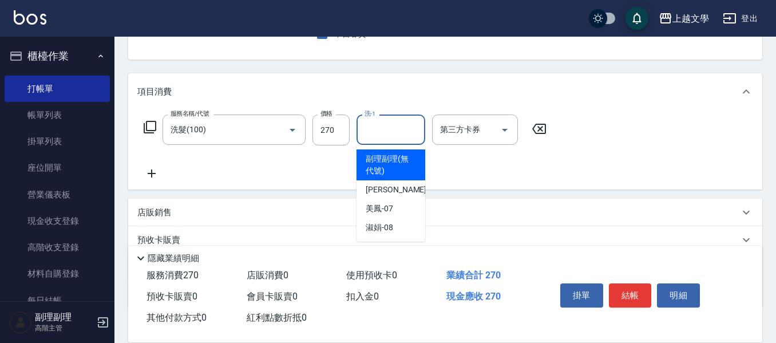
click at [382, 133] on input "洗-1" at bounding box center [391, 130] width 58 height 20
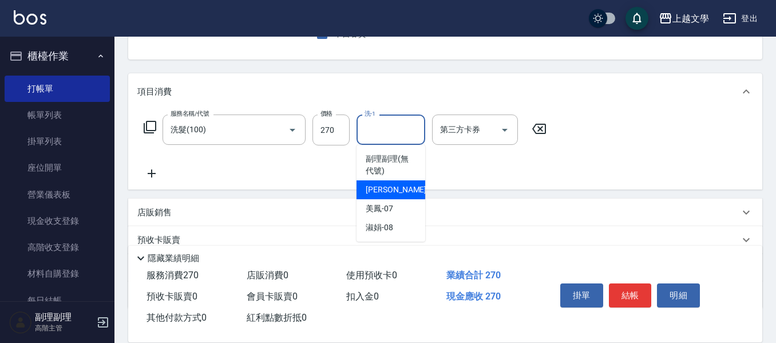
drag, startPoint x: 382, startPoint y: 181, endPoint x: 396, endPoint y: 195, distance: 20.2
click at [382, 182] on div "佳珍 -06" at bounding box center [390, 189] width 69 height 19
type input "佳珍-06"
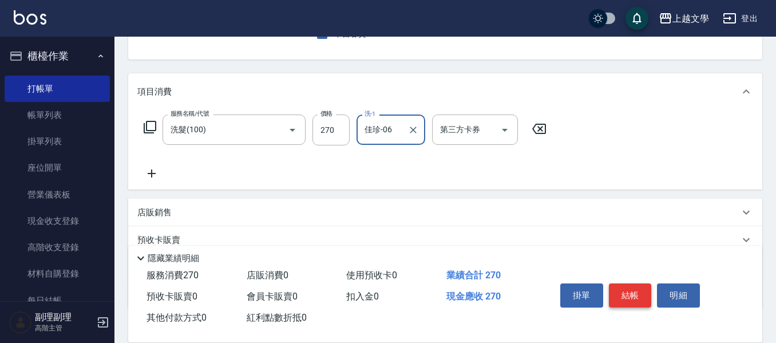
click at [620, 289] on button "結帳" at bounding box center [630, 295] width 43 height 24
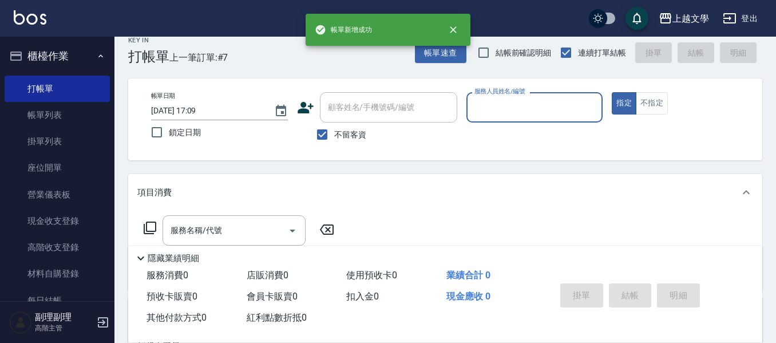
scroll to position [0, 0]
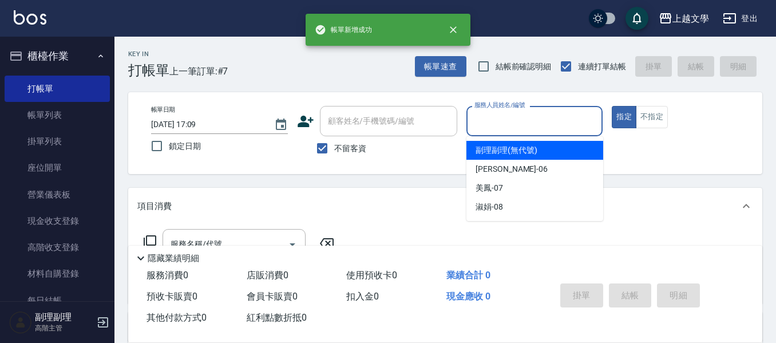
click at [522, 118] on input "服務人員姓名/編號" at bounding box center [534, 121] width 126 height 20
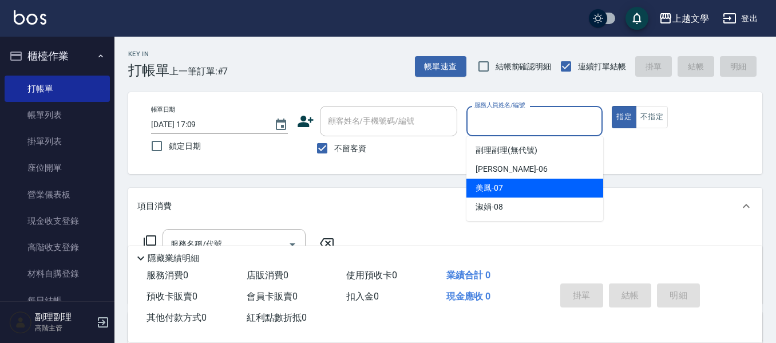
drag, startPoint x: 503, startPoint y: 186, endPoint x: 355, endPoint y: 190, distance: 148.2
click at [499, 187] on div "美鳳 -07" at bounding box center [534, 187] width 137 height 19
type input "美鳳-07"
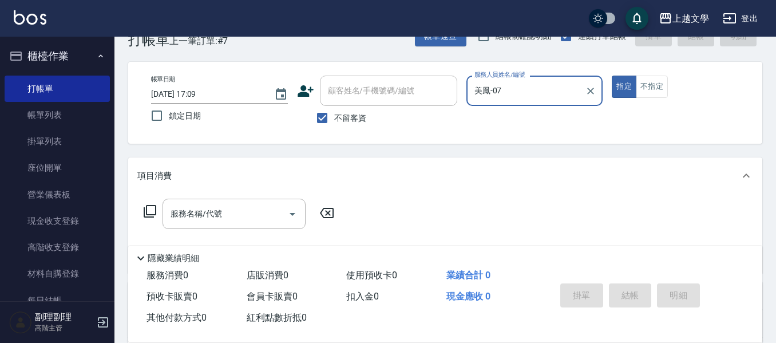
scroll to position [57, 0]
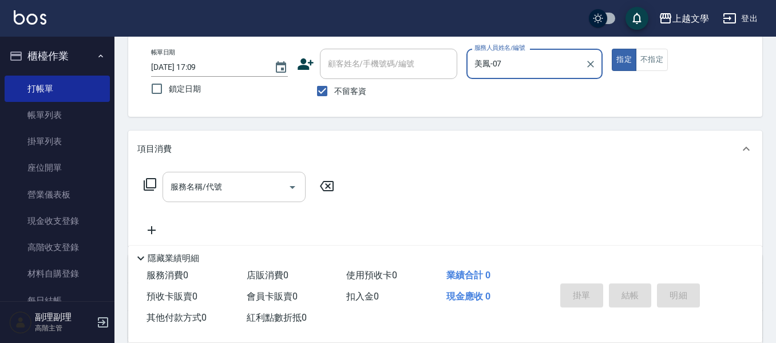
click at [198, 197] on div "服務名稱/代號" at bounding box center [233, 187] width 143 height 30
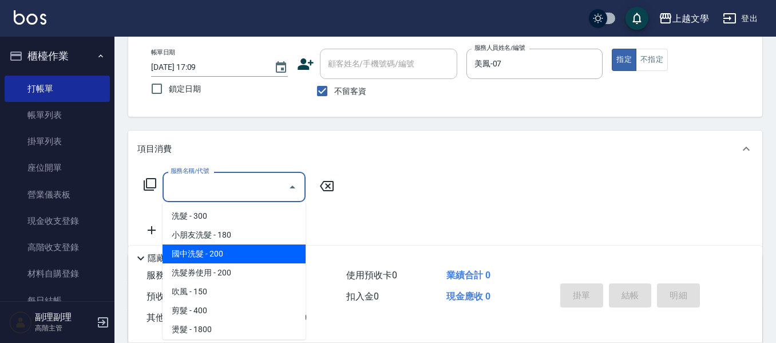
click at [190, 252] on span "國中洗髮 - 200" at bounding box center [233, 253] width 143 height 19
type input "國中洗髮(102)"
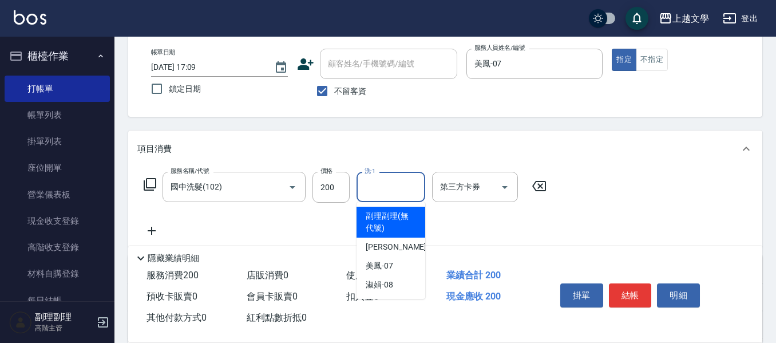
click at [372, 189] on input "洗-1" at bounding box center [391, 187] width 58 height 20
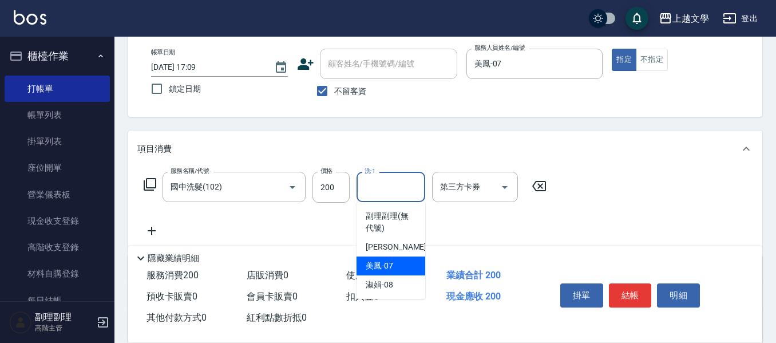
drag, startPoint x: 380, startPoint y: 261, endPoint x: 354, endPoint y: 261, distance: 26.9
click at [378, 261] on span "美鳳 -07" at bounding box center [379, 266] width 27 height 12
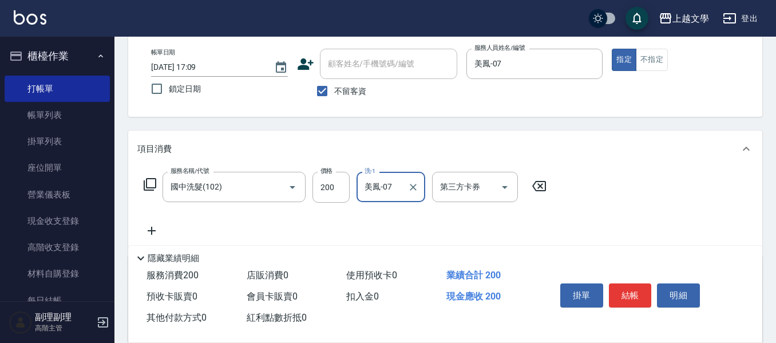
type input "美鳳-07"
click at [154, 229] on icon at bounding box center [151, 231] width 29 height 14
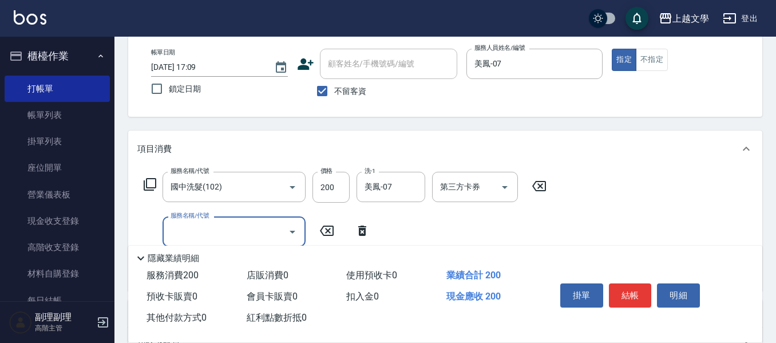
click at [190, 229] on input "服務名稱/代號" at bounding box center [226, 231] width 116 height 20
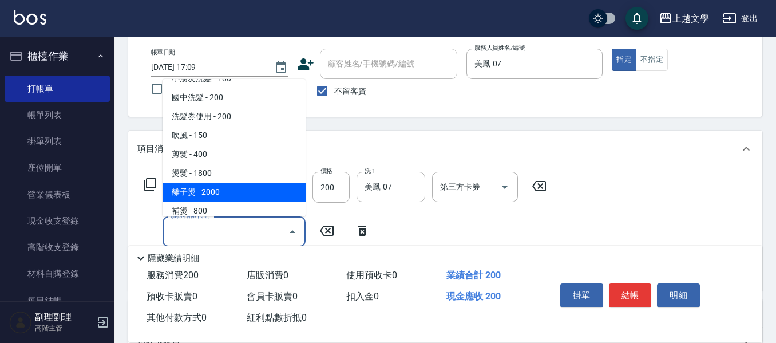
scroll to position [172, 0]
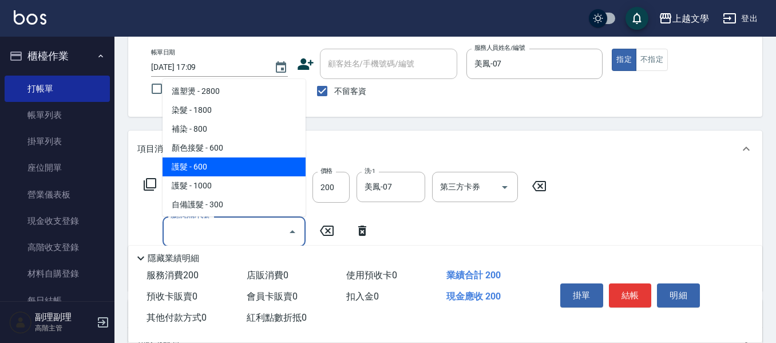
click at [204, 170] on span "護髮 - 600" at bounding box center [233, 166] width 143 height 19
type input "護髮(500)"
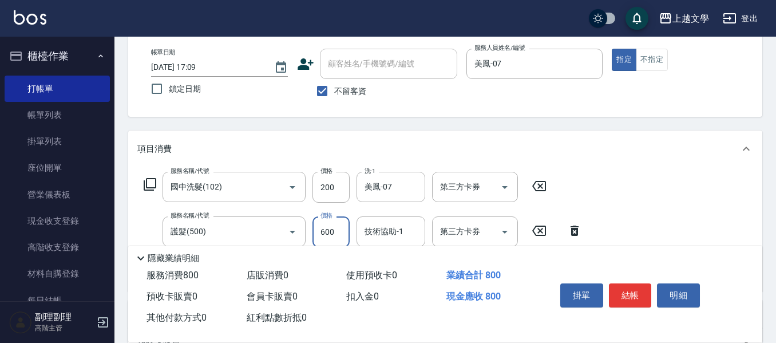
drag, startPoint x: 331, startPoint y: 234, endPoint x: 320, endPoint y: 228, distance: 12.6
click at [332, 234] on input "600" at bounding box center [330, 231] width 37 height 31
type input "899"
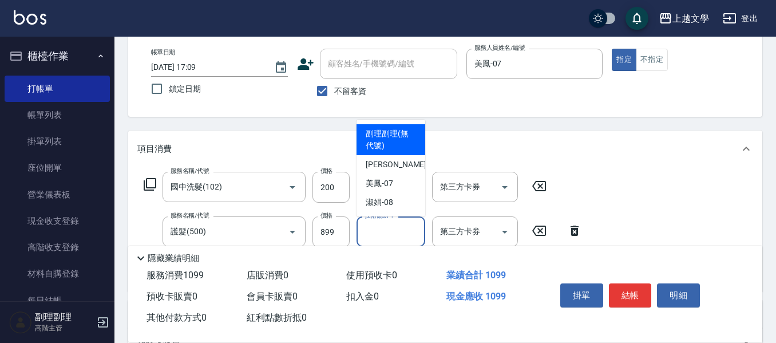
click at [383, 226] on input "技術協助-1" at bounding box center [391, 231] width 58 height 20
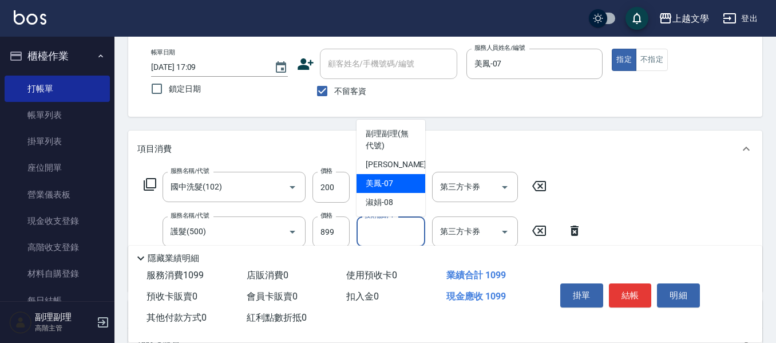
click at [400, 192] on div "美鳳 -07" at bounding box center [390, 183] width 69 height 19
type input "美鳳-07"
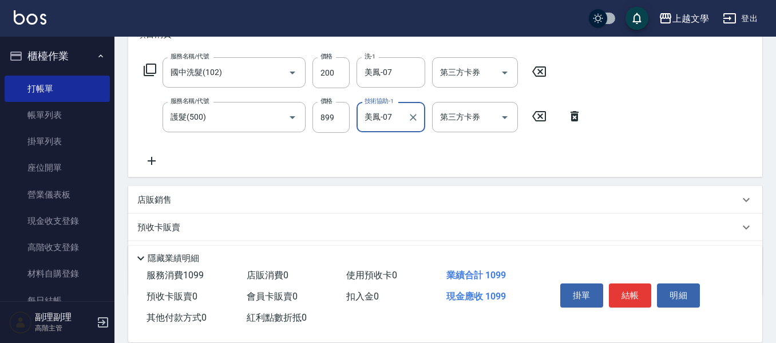
click at [155, 164] on icon at bounding box center [151, 161] width 29 height 14
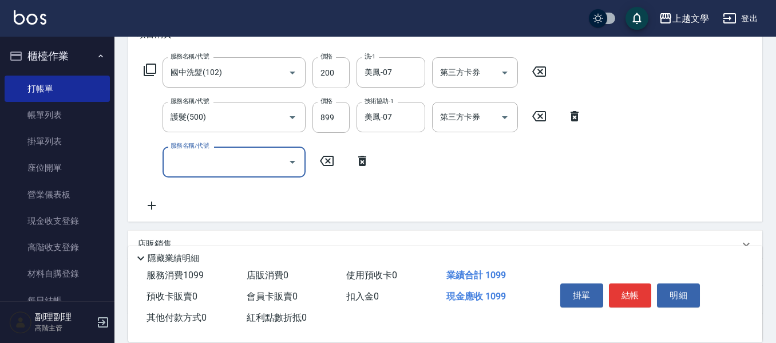
click at [183, 167] on input "服務名稱/代號" at bounding box center [226, 162] width 116 height 20
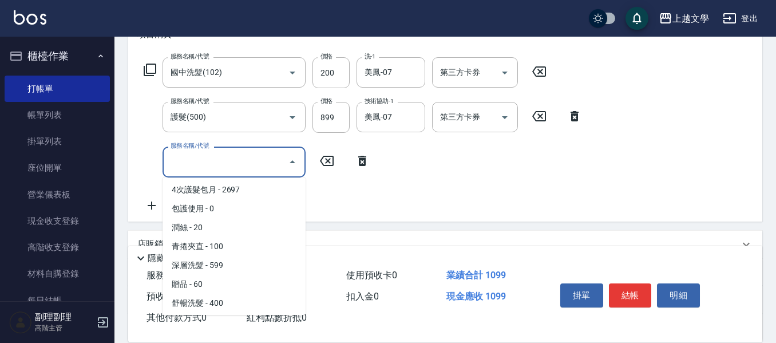
scroll to position [344, 0]
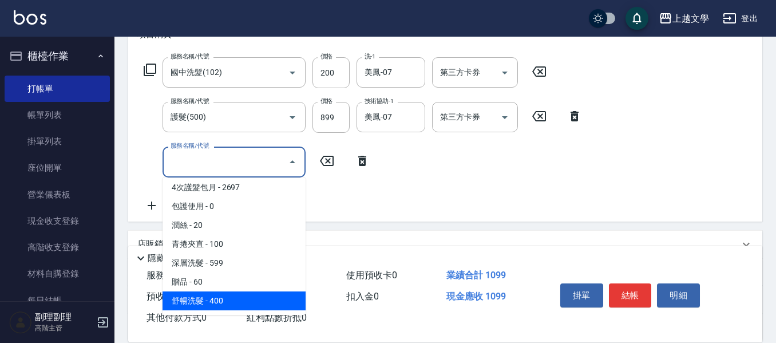
click at [236, 293] on span "舒暢洗髮 - 400" at bounding box center [233, 300] width 143 height 19
type input "舒暢洗髮(10333)"
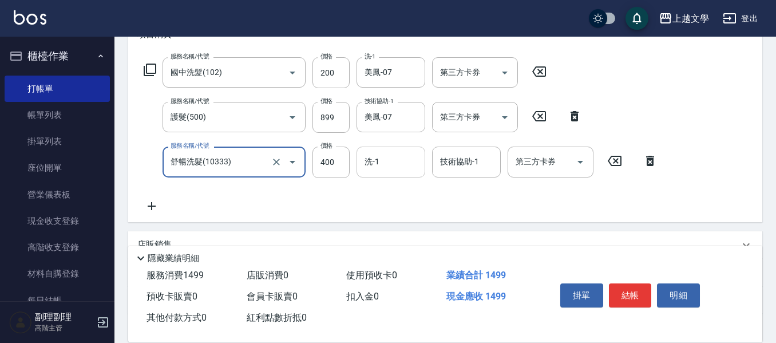
click at [383, 168] on input "洗-1" at bounding box center [391, 162] width 58 height 20
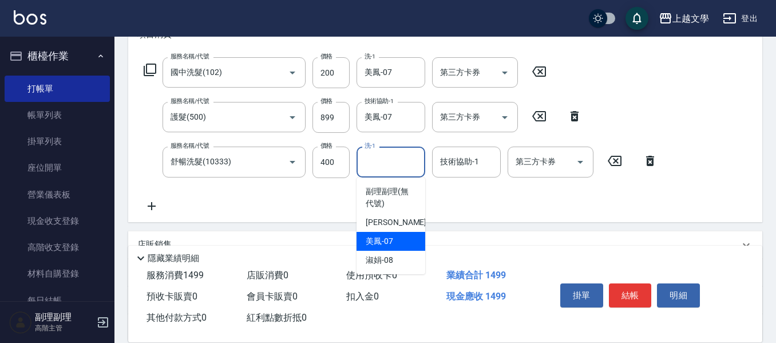
drag, startPoint x: 383, startPoint y: 244, endPoint x: 428, endPoint y: 201, distance: 62.3
click at [384, 244] on span "美鳳 -07" at bounding box center [379, 241] width 27 height 12
type input "美鳳-07"
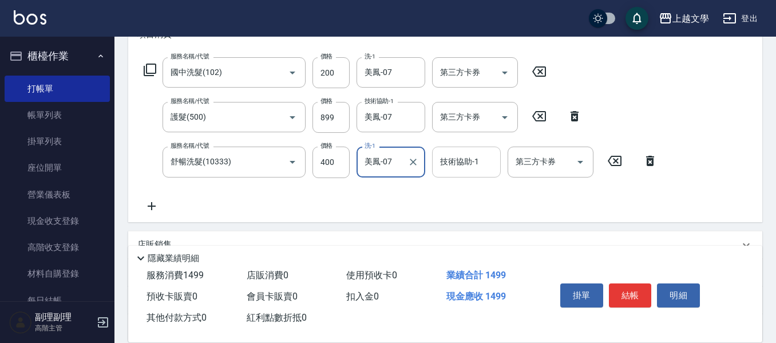
click at [449, 167] on input "技術協助-1" at bounding box center [466, 162] width 58 height 20
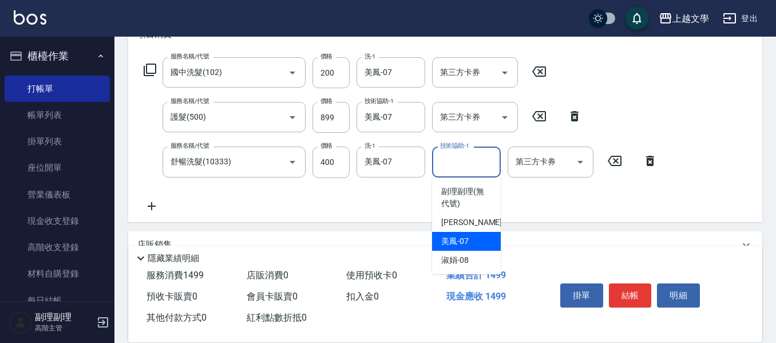
click at [449, 240] on span "美鳳 -07" at bounding box center [454, 241] width 27 height 12
type input "美鳳-07"
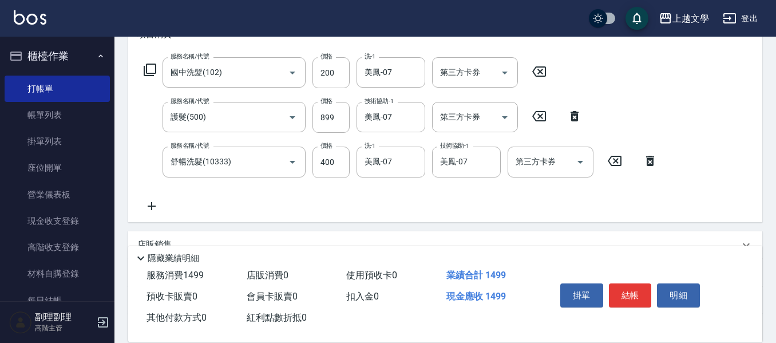
click at [153, 206] on icon at bounding box center [151, 206] width 29 height 14
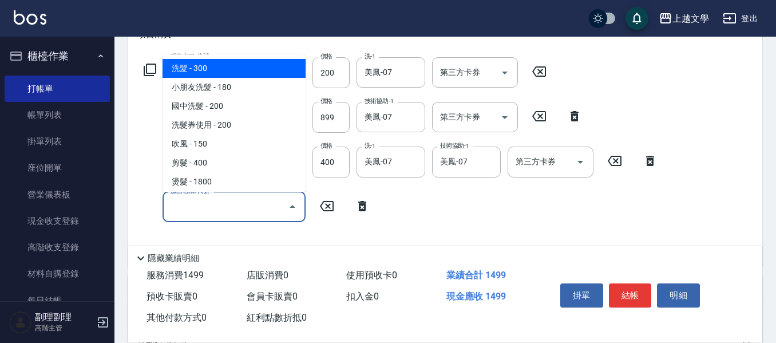
click at [180, 208] on input "服務名稱/代號" at bounding box center [226, 207] width 116 height 20
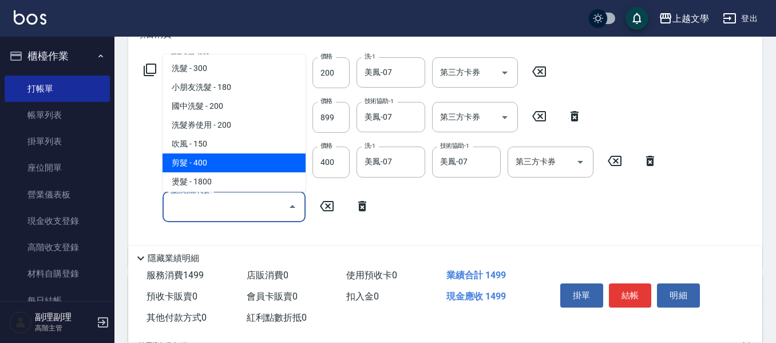
click at [196, 169] on span "剪髮 - 400" at bounding box center [233, 162] width 143 height 19
type input "剪髮(200)"
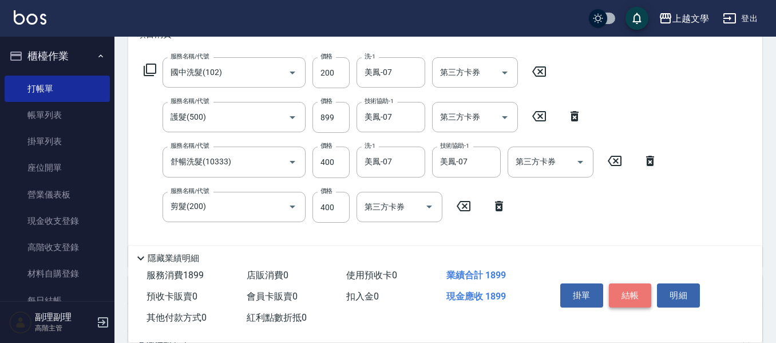
click at [634, 289] on button "結帳" at bounding box center [630, 295] width 43 height 24
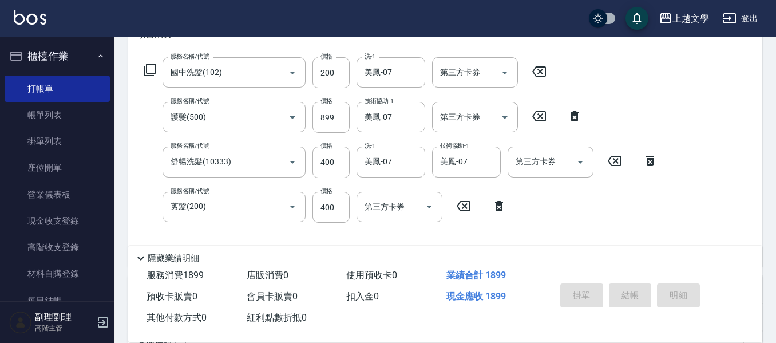
scroll to position [0, 0]
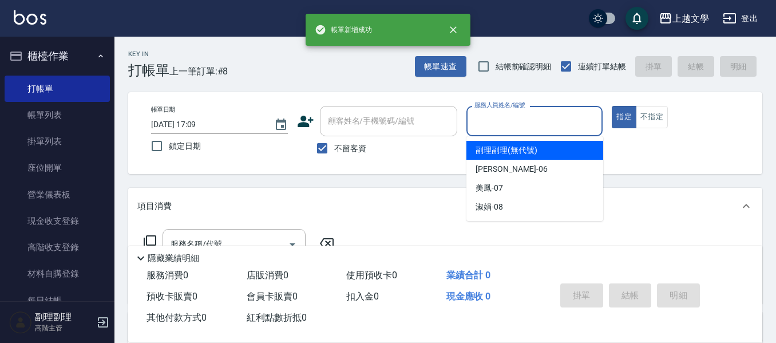
click at [519, 117] on input "服務人員姓名/編號" at bounding box center [534, 121] width 126 height 20
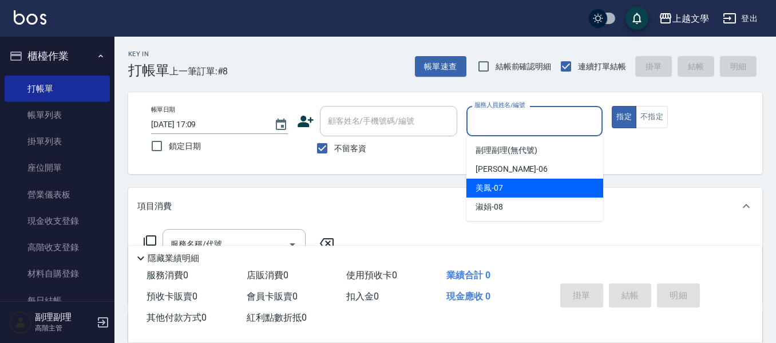
drag, startPoint x: 509, startPoint y: 185, endPoint x: 501, endPoint y: 185, distance: 8.0
click at [507, 185] on div "美鳳 -07" at bounding box center [534, 187] width 137 height 19
type input "美鳳-07"
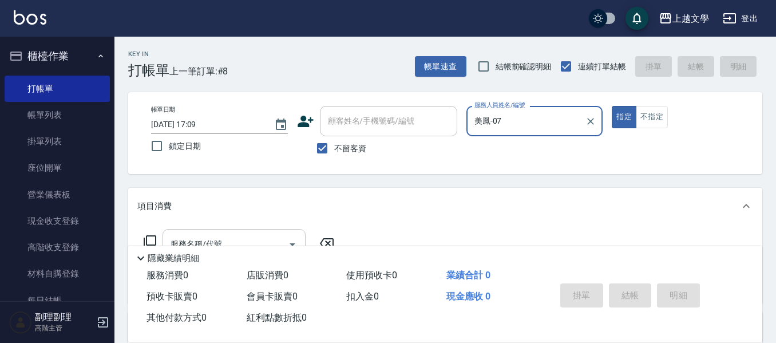
click at [269, 229] on div "服務名稱/代號" at bounding box center [233, 244] width 143 height 30
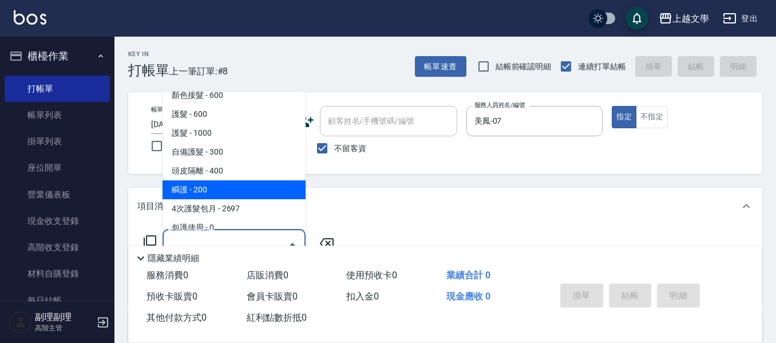
scroll to position [344, 0]
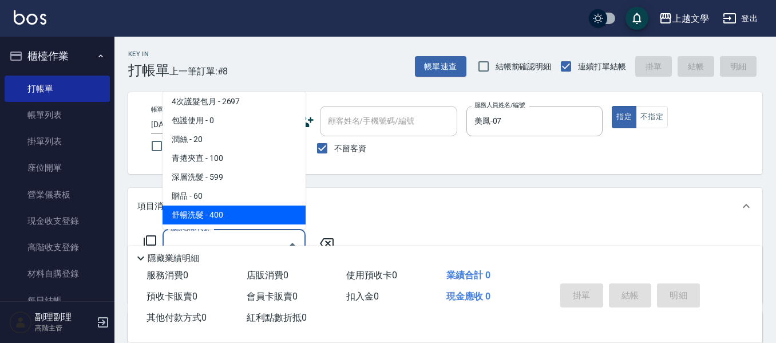
click at [256, 211] on span "舒暢洗髮 - 400" at bounding box center [233, 214] width 143 height 19
type input "舒暢洗髮(10333)"
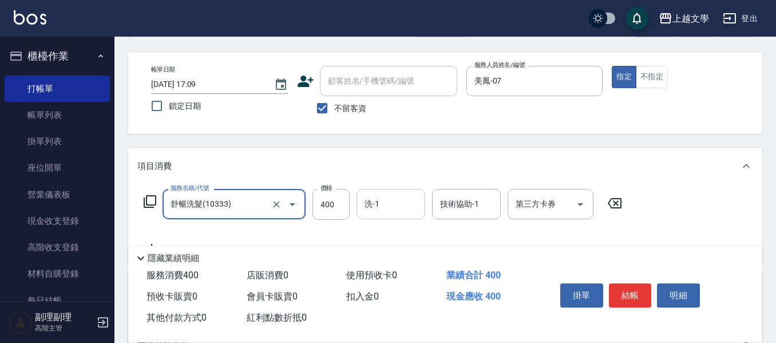
scroll to position [57, 0]
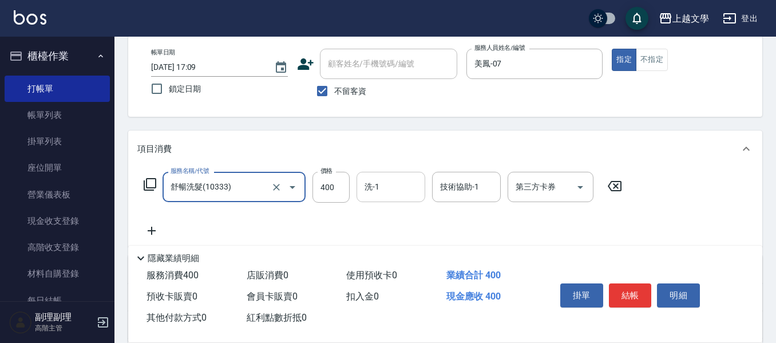
click at [383, 183] on input "洗-1" at bounding box center [391, 187] width 58 height 20
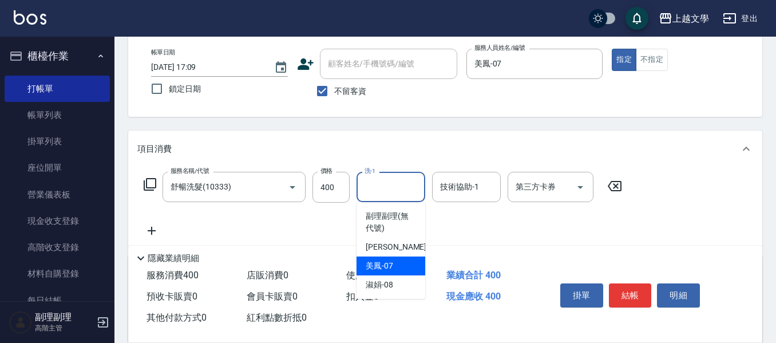
click at [389, 261] on span "美鳳 -07" at bounding box center [379, 266] width 27 height 12
type input "美鳳-07"
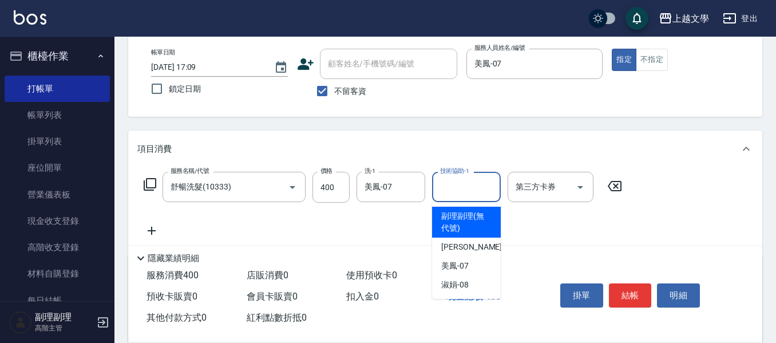
click at [444, 192] on input "技術協助-1" at bounding box center [466, 187] width 58 height 20
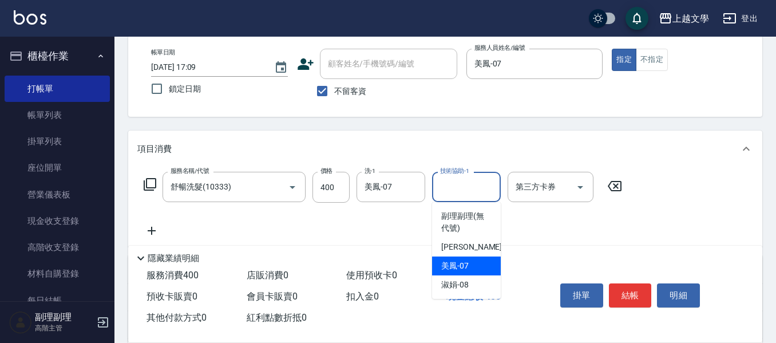
drag, startPoint x: 448, startPoint y: 267, endPoint x: 468, endPoint y: 267, distance: 20.6
click at [449, 267] on span "美鳳 -07" at bounding box center [454, 266] width 27 height 12
type input "美鳳-07"
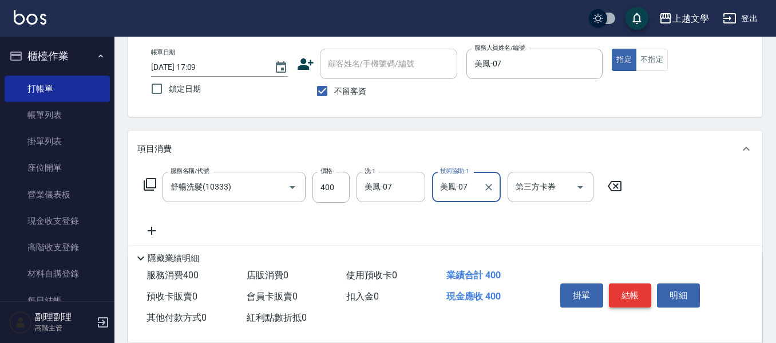
click at [644, 286] on button "結帳" at bounding box center [630, 295] width 43 height 24
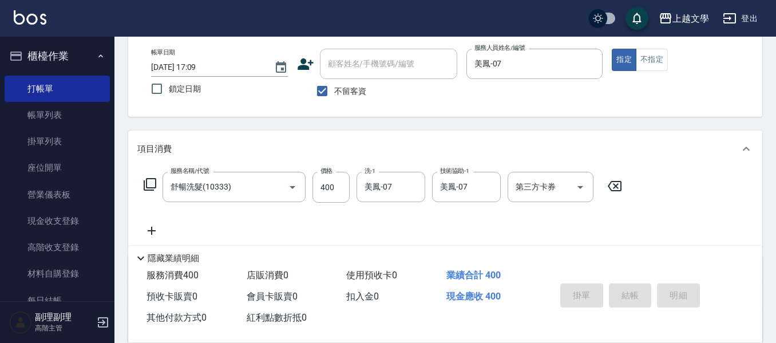
type input "2025/09/19 17:10"
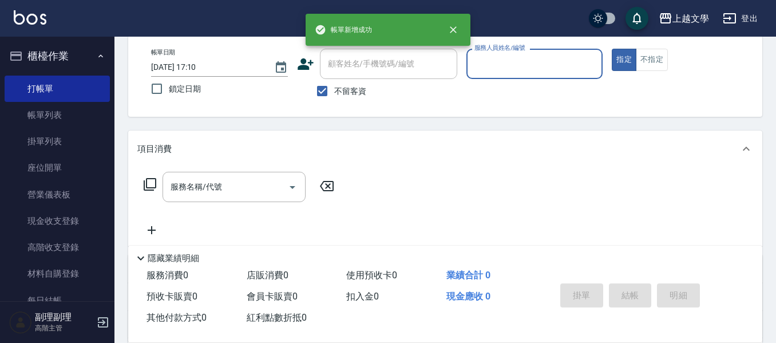
click at [534, 77] on div "服務人員姓名/編號" at bounding box center [534, 64] width 137 height 30
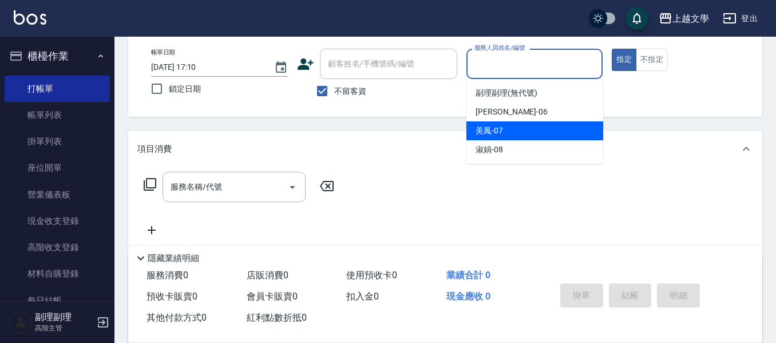
drag, startPoint x: 519, startPoint y: 133, endPoint x: 459, endPoint y: 138, distance: 60.3
click at [518, 132] on div "美鳳 -07" at bounding box center [534, 130] width 137 height 19
type input "美鳳-07"
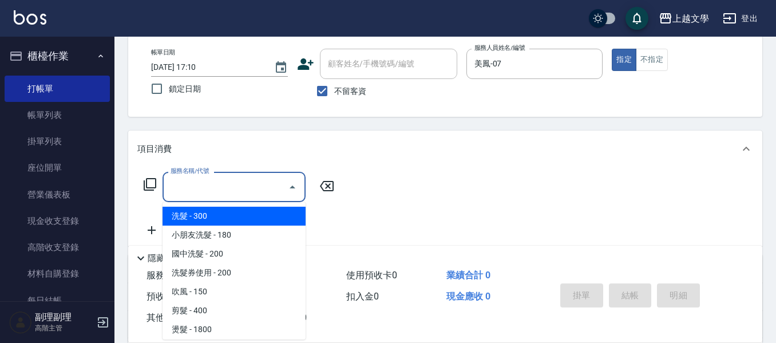
click at [271, 183] on input "服務名稱/代號" at bounding box center [226, 187] width 116 height 20
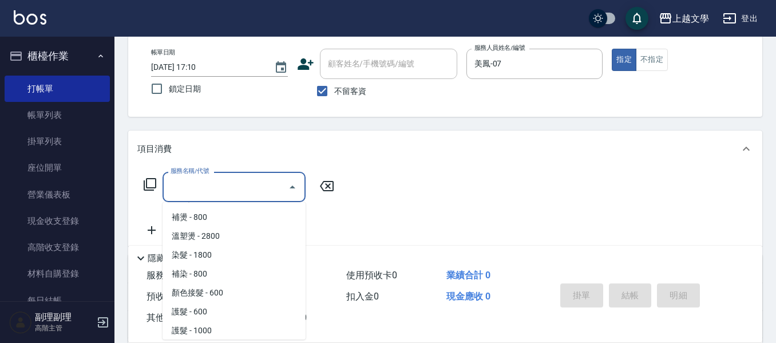
scroll to position [344, 0]
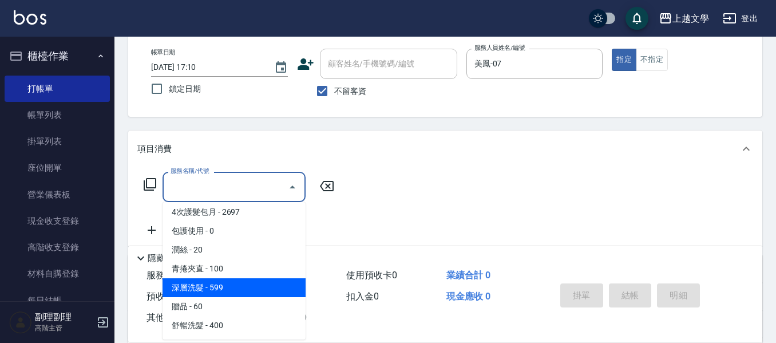
drag, startPoint x: 229, startPoint y: 295, endPoint x: 253, endPoint y: 287, distance: 25.0
click at [229, 295] on span "深層洗髮 - 599" at bounding box center [233, 287] width 143 height 19
type input "深層洗髮(1033)"
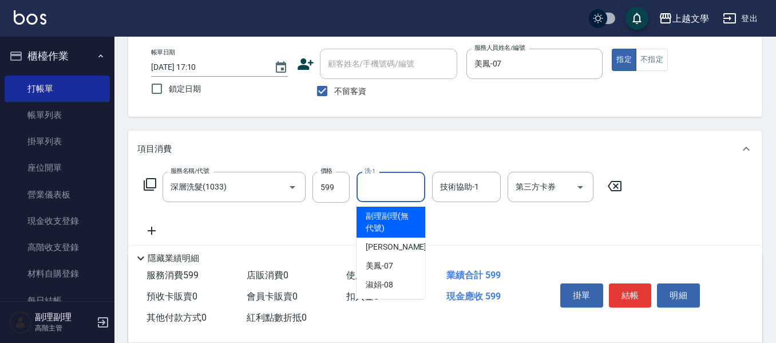
drag, startPoint x: 383, startPoint y: 178, endPoint x: 390, endPoint y: 185, distance: 9.7
click at [387, 181] on input "洗-1" at bounding box center [391, 187] width 58 height 20
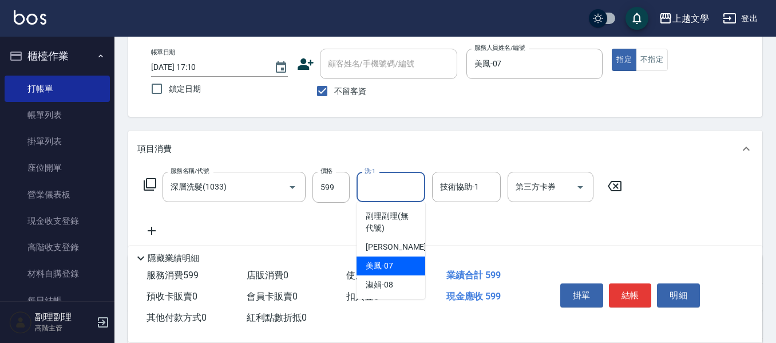
drag, startPoint x: 376, startPoint y: 270, endPoint x: 398, endPoint y: 263, distance: 23.0
click at [378, 269] on span "美鳳 -07" at bounding box center [379, 266] width 27 height 12
type input "美鳳-07"
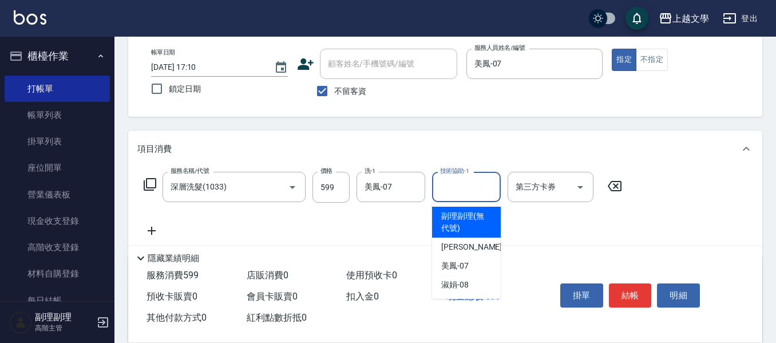
click at [463, 196] on input "技術協助-1" at bounding box center [466, 187] width 58 height 20
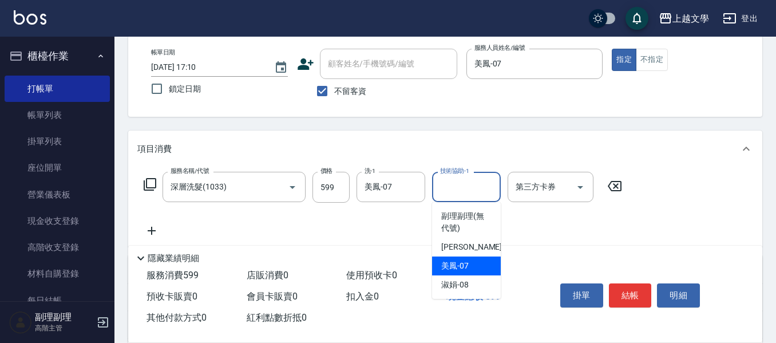
click at [470, 266] on div "美鳳 -07" at bounding box center [466, 265] width 69 height 19
type input "美鳳-07"
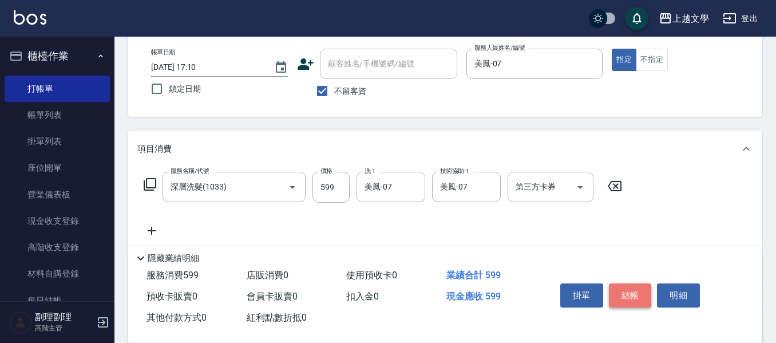
click at [625, 287] on button "結帳" at bounding box center [630, 295] width 43 height 24
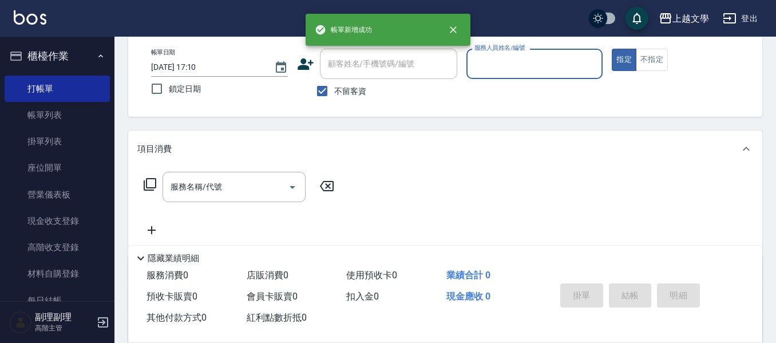
click at [533, 69] on input "服務人員姓名/編號" at bounding box center [534, 64] width 126 height 20
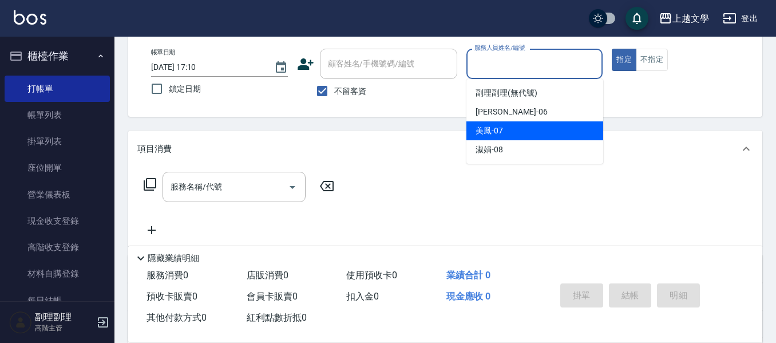
click at [530, 140] on div "美鳳 -07" at bounding box center [534, 130] width 137 height 19
type input "美鳳-07"
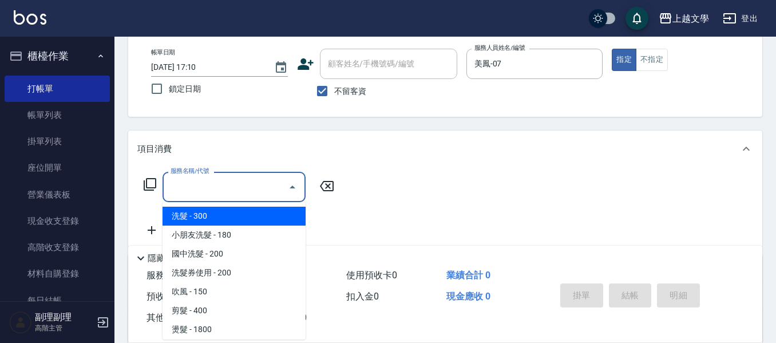
drag, startPoint x: 250, startPoint y: 189, endPoint x: 257, endPoint y: 234, distance: 45.7
click at [250, 189] on input "服務名稱/代號" at bounding box center [226, 187] width 116 height 20
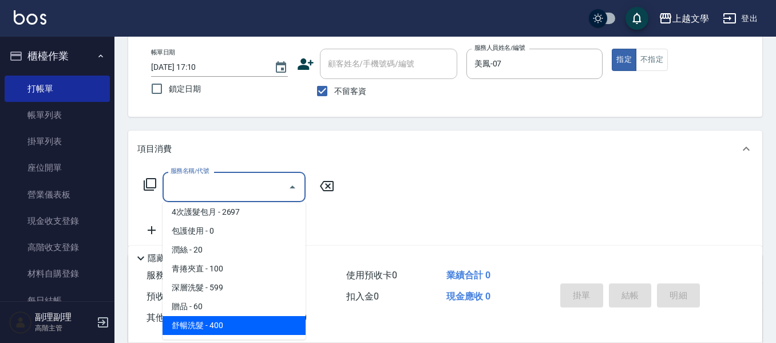
click at [250, 320] on span "舒暢洗髮 - 400" at bounding box center [233, 325] width 143 height 19
type input "舒暢洗髮(10333)"
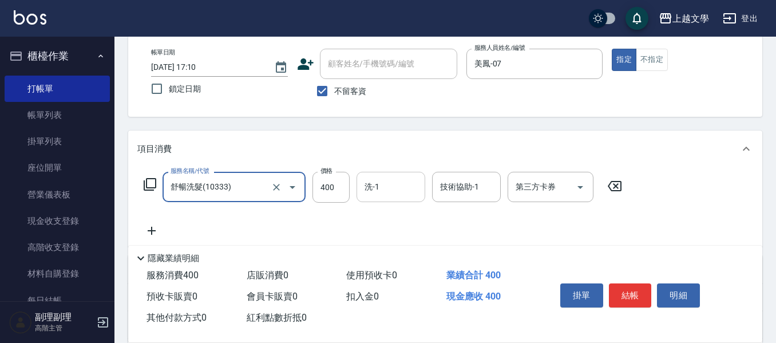
click at [376, 192] on input "洗-1" at bounding box center [391, 187] width 58 height 20
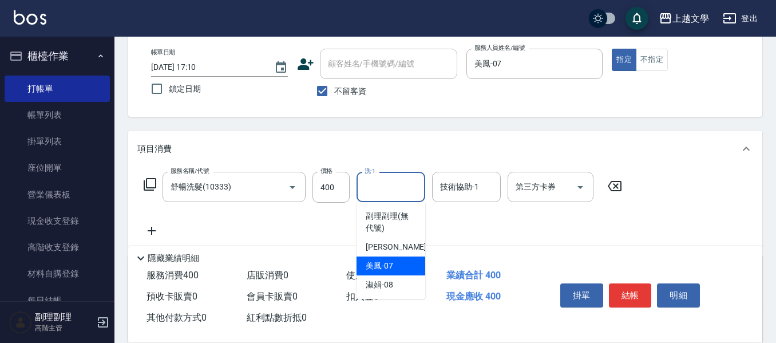
drag, startPoint x: 384, startPoint y: 261, endPoint x: 396, endPoint y: 260, distance: 11.6
click at [386, 262] on span "美鳳 -07" at bounding box center [379, 266] width 27 height 12
type input "美鳳-07"
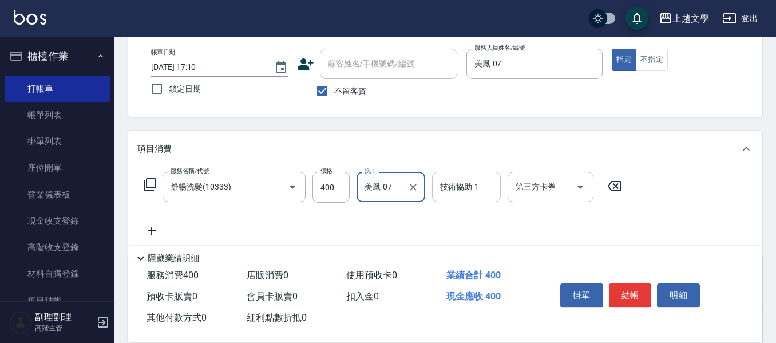
click at [451, 199] on div "技術協助-1" at bounding box center [466, 187] width 69 height 30
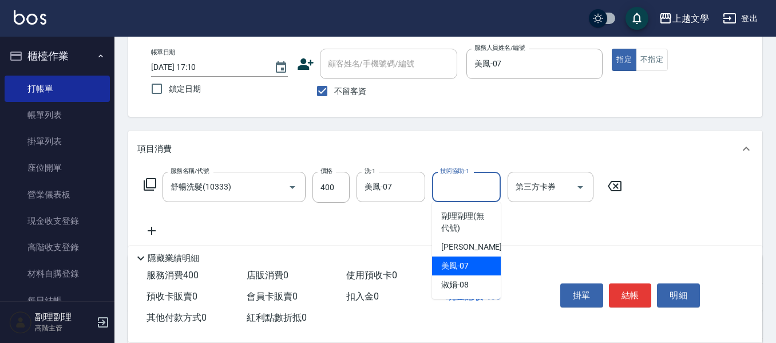
drag, startPoint x: 464, startPoint y: 267, endPoint x: 526, endPoint y: 280, distance: 63.7
click at [464, 267] on span "美鳳 -07" at bounding box center [454, 266] width 27 height 12
type input "美鳳-07"
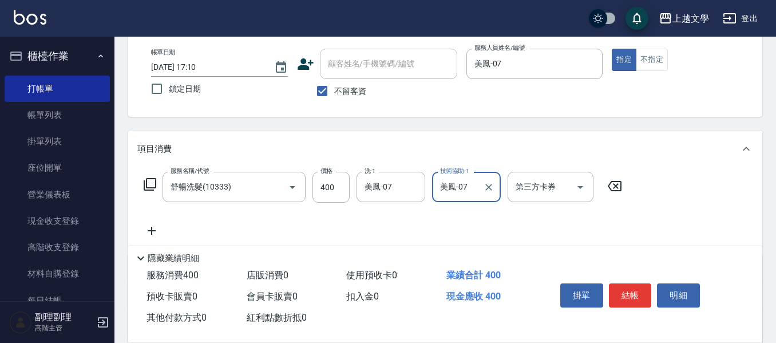
click at [624, 296] on button "結帳" at bounding box center [630, 295] width 43 height 24
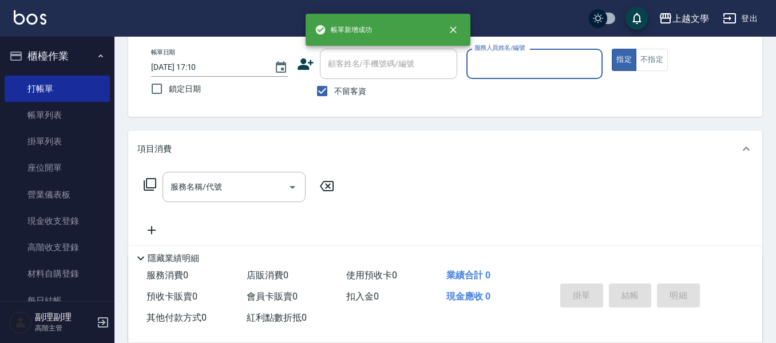
click at [508, 73] on input "服務人員姓名/編號" at bounding box center [534, 64] width 126 height 20
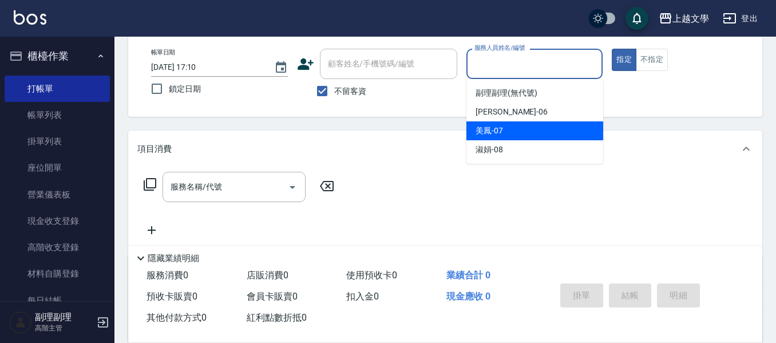
drag, startPoint x: 501, startPoint y: 129, endPoint x: 444, endPoint y: 132, distance: 56.7
click at [501, 129] on span "美鳳 -07" at bounding box center [488, 131] width 27 height 12
type input "美鳳-07"
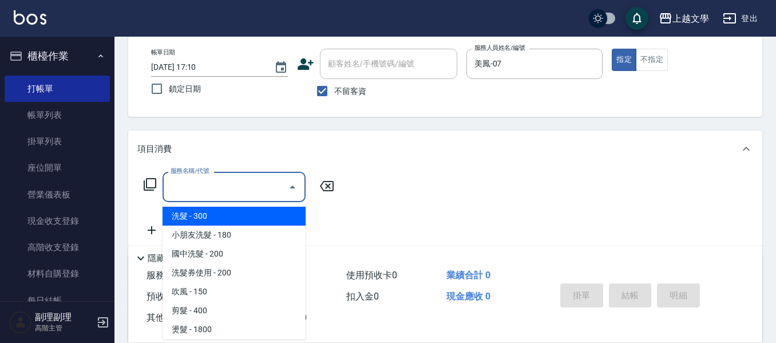
click at [260, 190] on input "服務名稱/代號" at bounding box center [226, 187] width 116 height 20
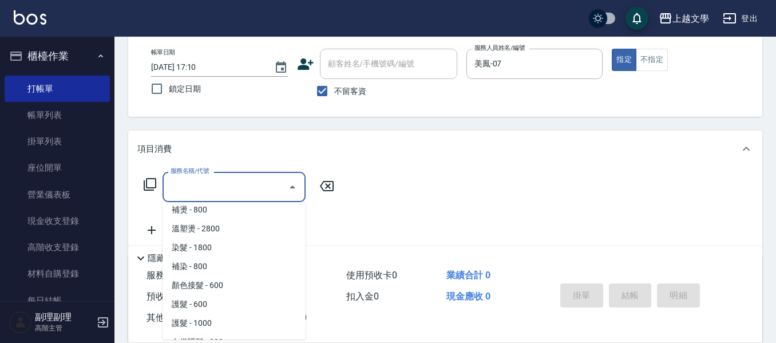
scroll to position [343, 0]
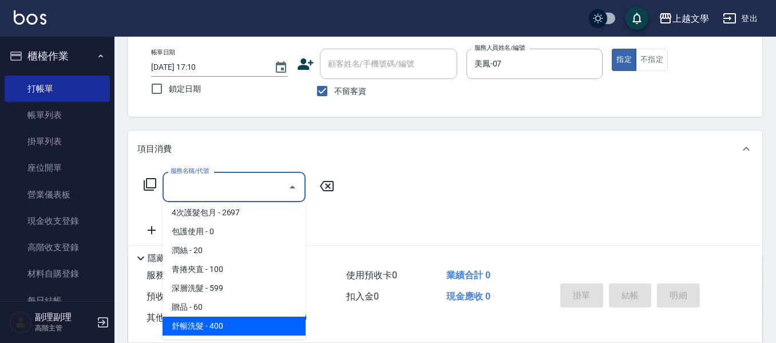
drag, startPoint x: 236, startPoint y: 327, endPoint x: 283, endPoint y: 286, distance: 62.9
click at [240, 325] on span "舒暢洗髮 - 400" at bounding box center [233, 325] width 143 height 19
type input "舒暢洗髮(10333)"
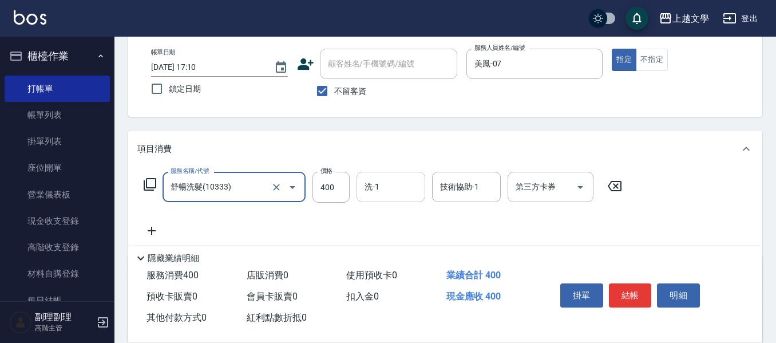
click at [363, 189] on input "洗-1" at bounding box center [391, 187] width 58 height 20
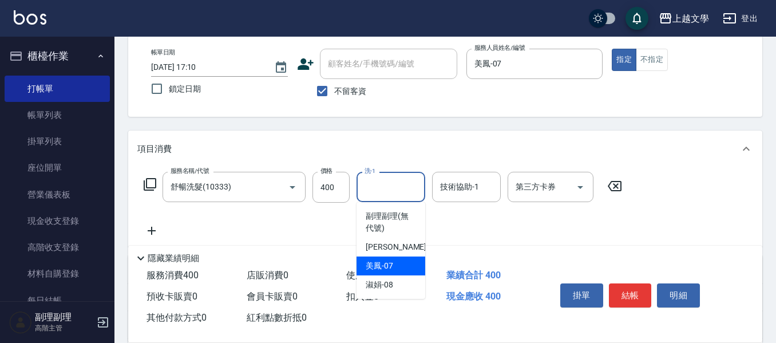
drag, startPoint x: 386, startPoint y: 264, endPoint x: 436, endPoint y: 237, distance: 57.1
click at [387, 264] on span "美鳳 -07" at bounding box center [379, 266] width 27 height 12
type input "美鳳-07"
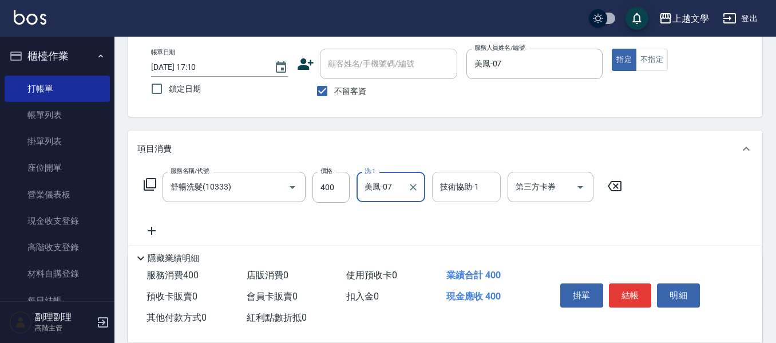
click at [465, 196] on input "技術協助-1" at bounding box center [466, 187] width 58 height 20
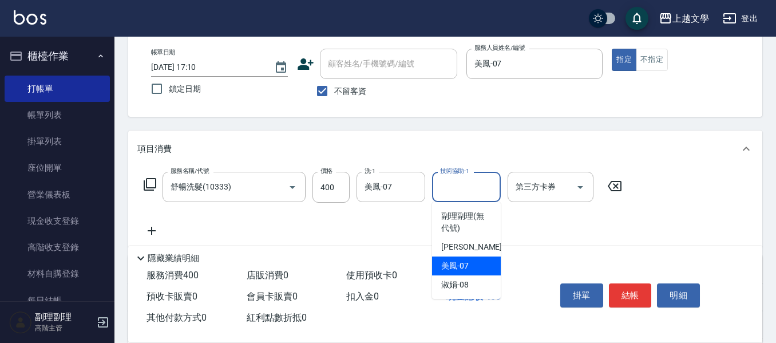
click at [475, 270] on div "美鳳 -07" at bounding box center [466, 265] width 69 height 19
type input "美鳳-07"
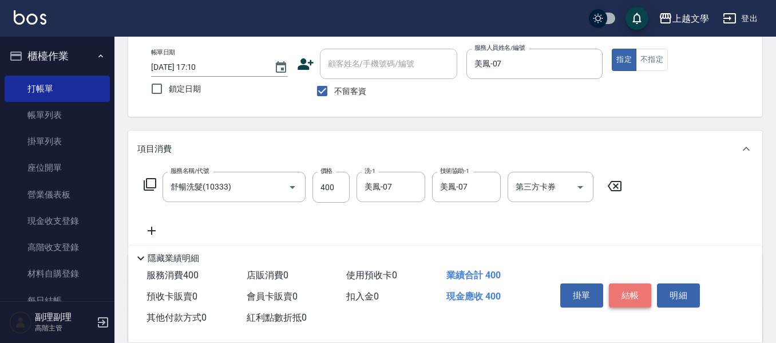
click at [633, 294] on button "結帳" at bounding box center [630, 295] width 43 height 24
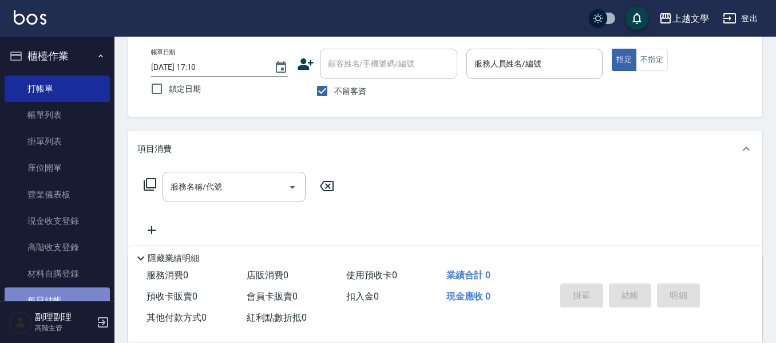
click at [71, 299] on link "每日結帳" at bounding box center [57, 300] width 105 height 26
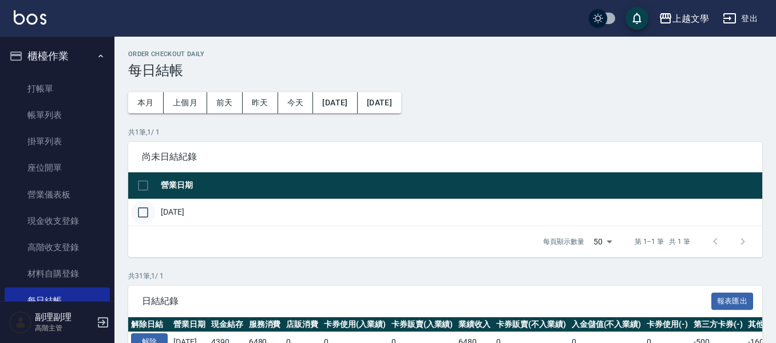
click at [147, 215] on input "checkbox" at bounding box center [143, 212] width 24 height 24
checkbox input "true"
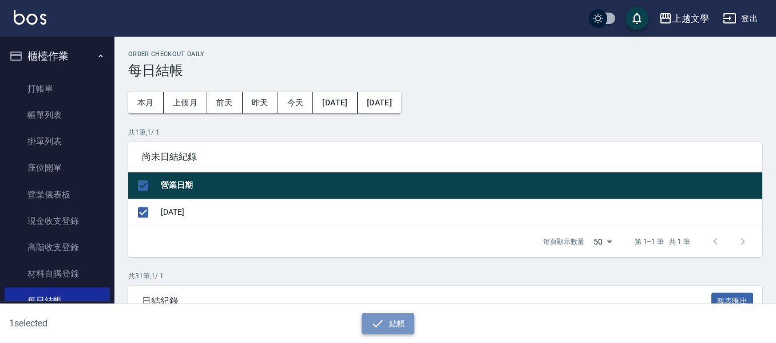
click at [388, 325] on button "結帳" at bounding box center [388, 323] width 53 height 21
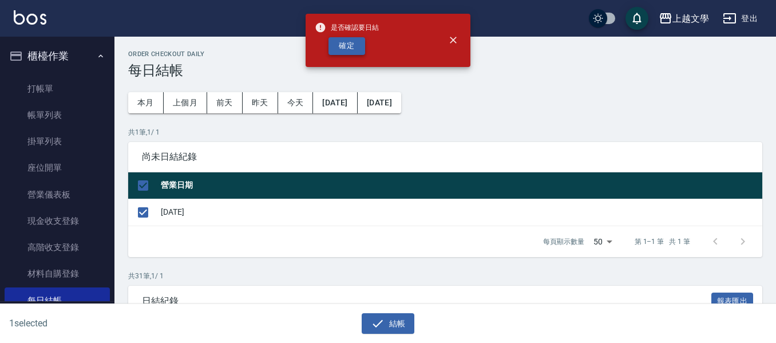
click at [363, 42] on button "確定" at bounding box center [346, 46] width 37 height 18
checkbox input "false"
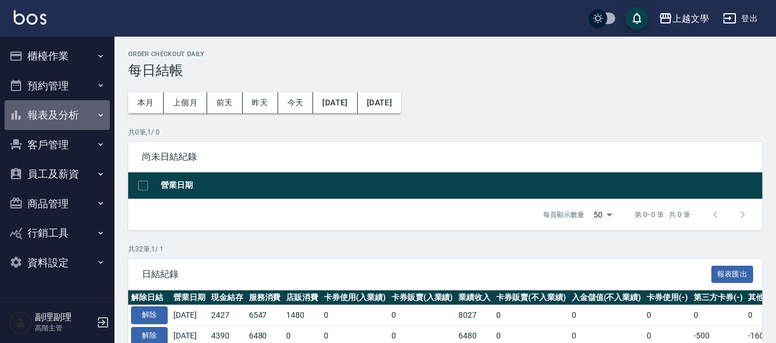
click at [47, 116] on button "報表及分析" at bounding box center [57, 115] width 105 height 30
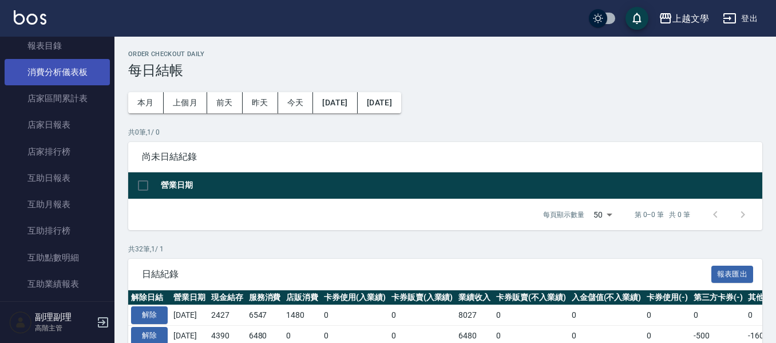
scroll to position [286, 0]
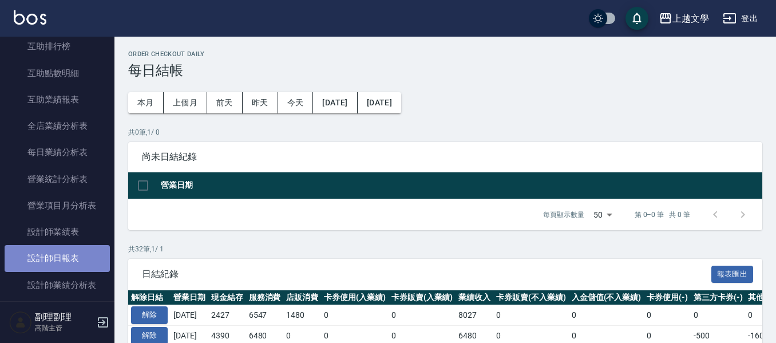
click at [67, 259] on link "設計師日報表" at bounding box center [57, 258] width 105 height 26
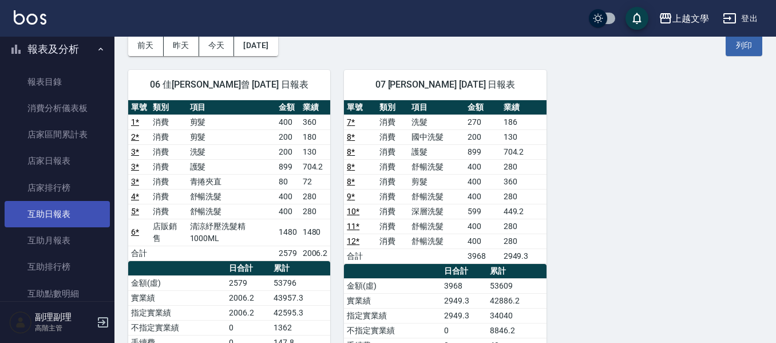
scroll to position [57, 0]
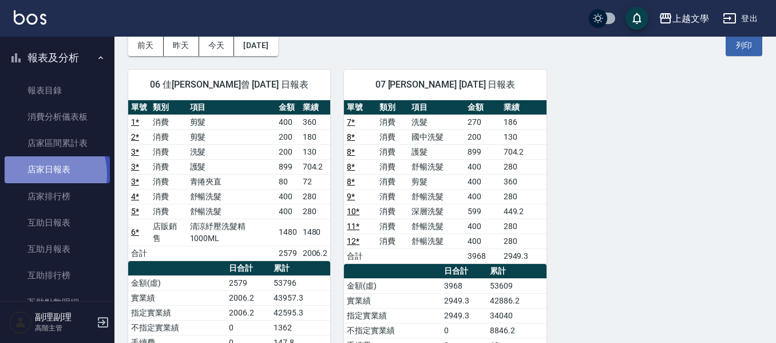
click at [38, 174] on link "店家日報表" at bounding box center [57, 169] width 105 height 26
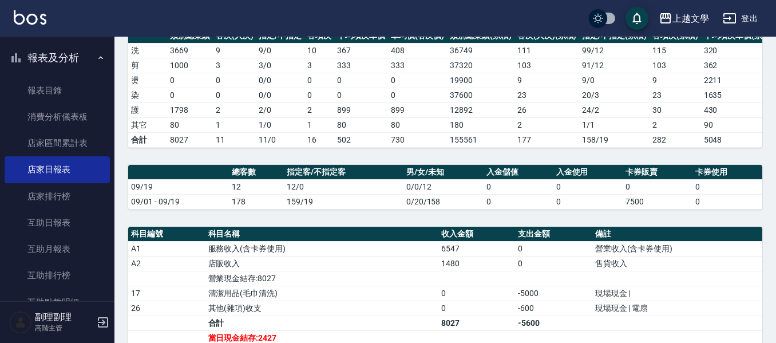
scroll to position [343, 0]
